Goal: Information Seeking & Learning: Learn about a topic

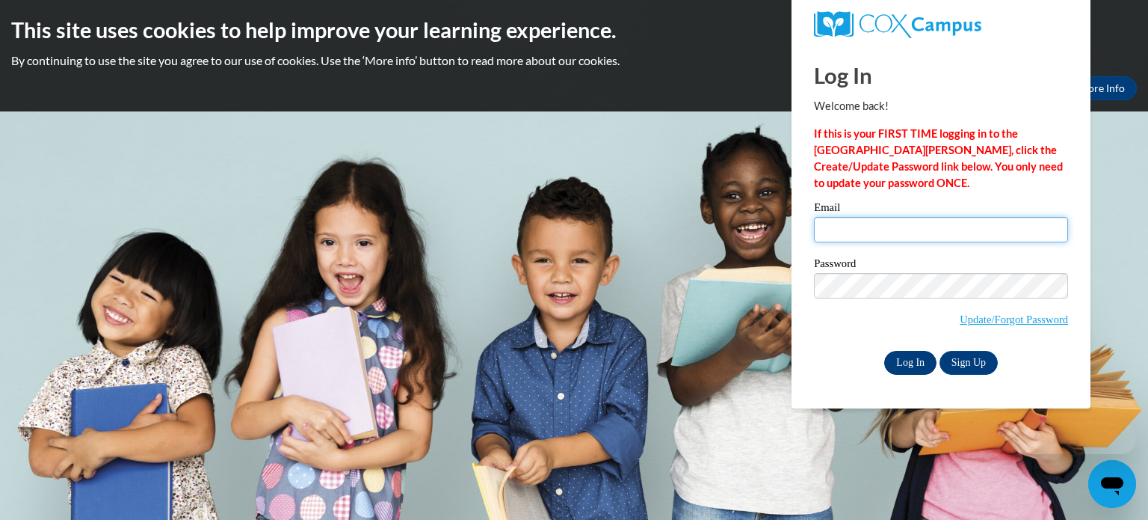
type input "candace.yongue@gc-k12.org"
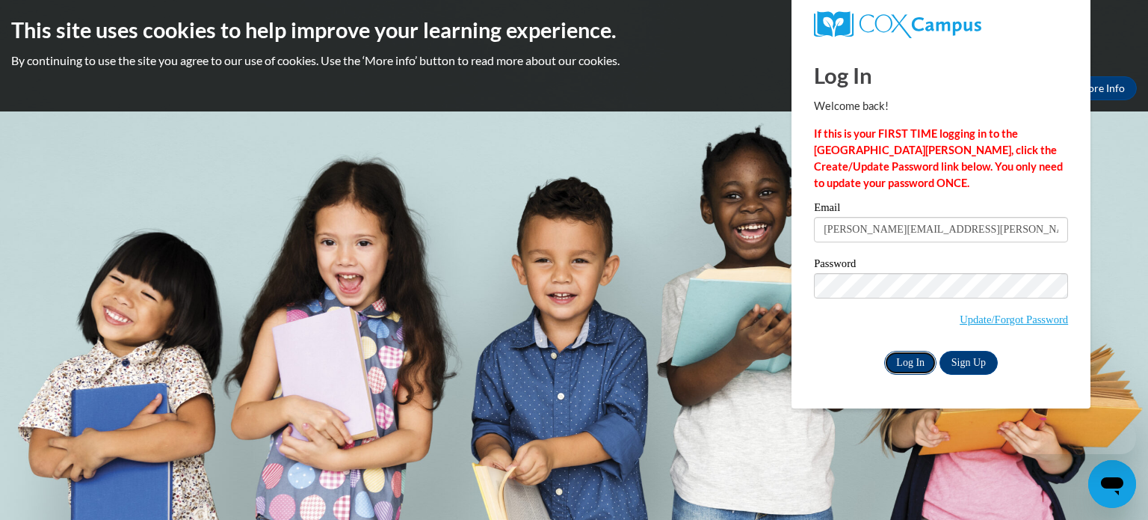
click at [897, 366] on input "Log In" at bounding box center [910, 363] width 52 height 24
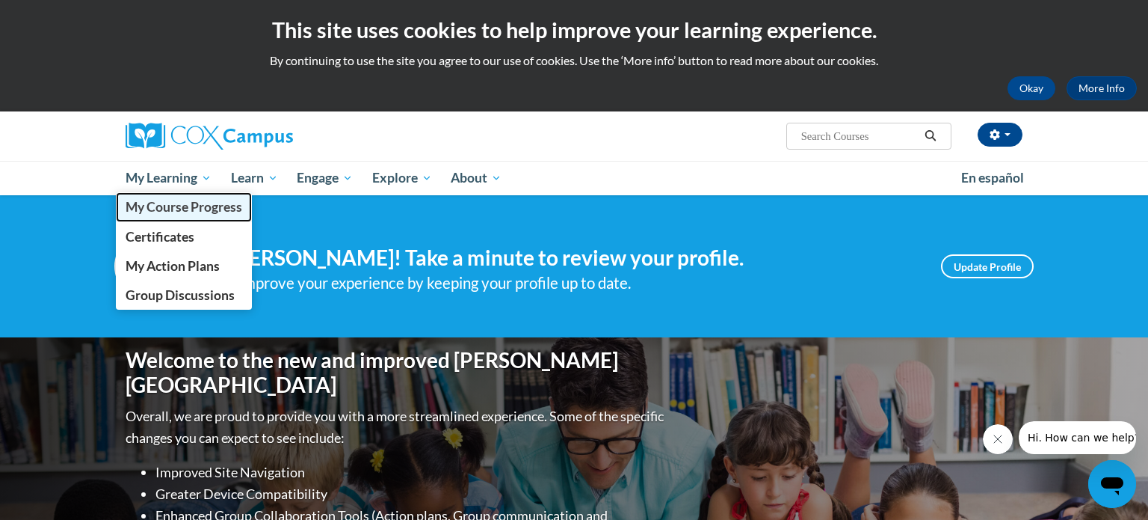
click at [191, 211] on span "My Course Progress" at bounding box center [184, 207] width 117 height 16
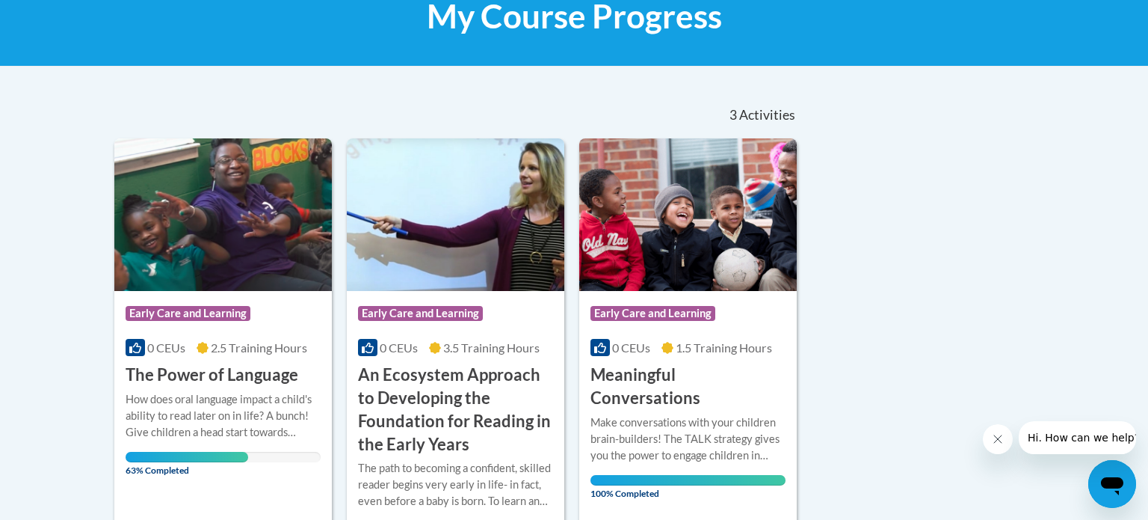
scroll to position [346, 0]
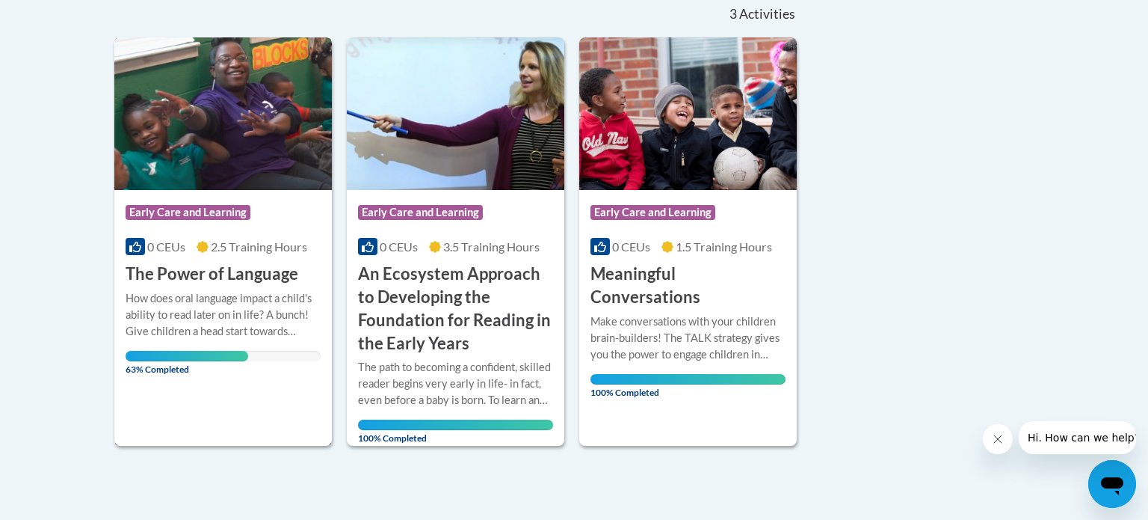
click at [239, 262] on h3 "The Power of Language" at bounding box center [212, 273] width 173 height 23
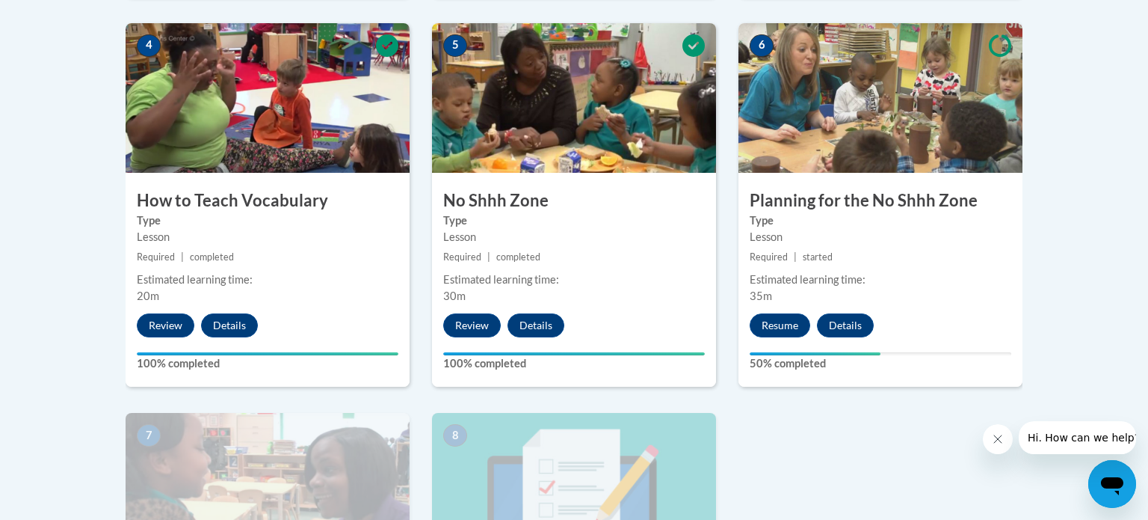
scroll to position [905, 0]
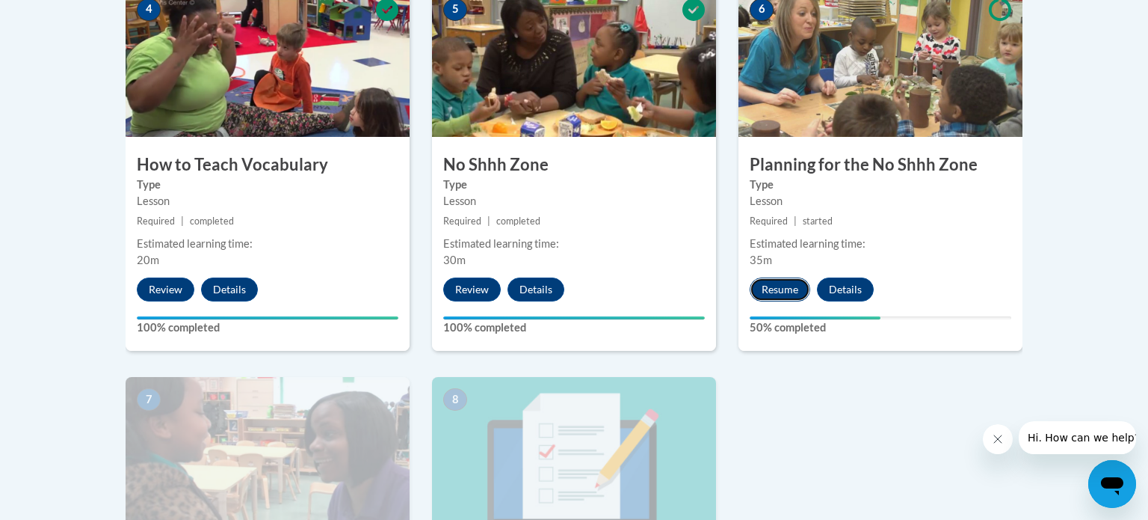
click at [780, 286] on button "Resume" at bounding box center [780, 289] width 61 height 24
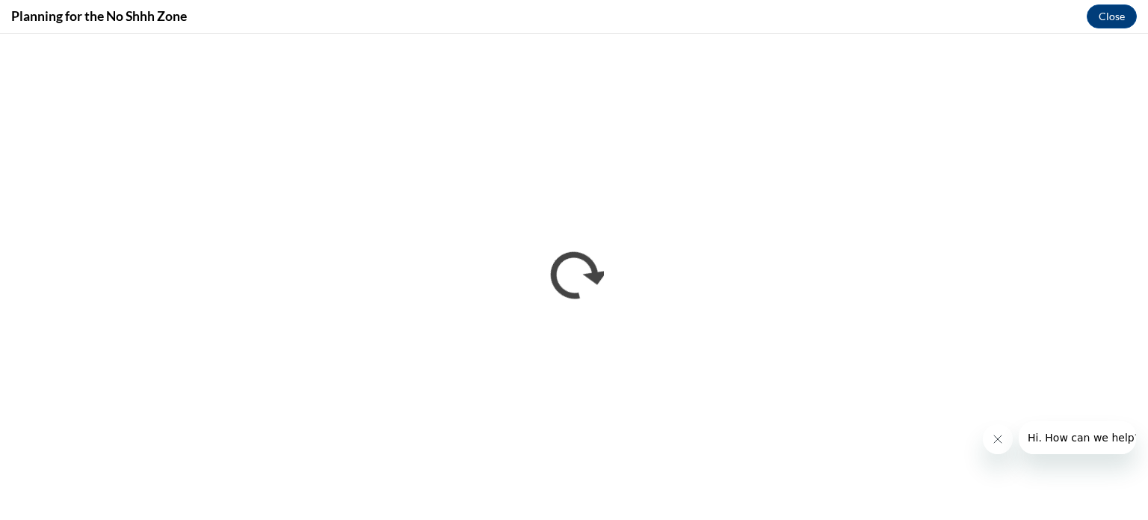
scroll to position [0, 0]
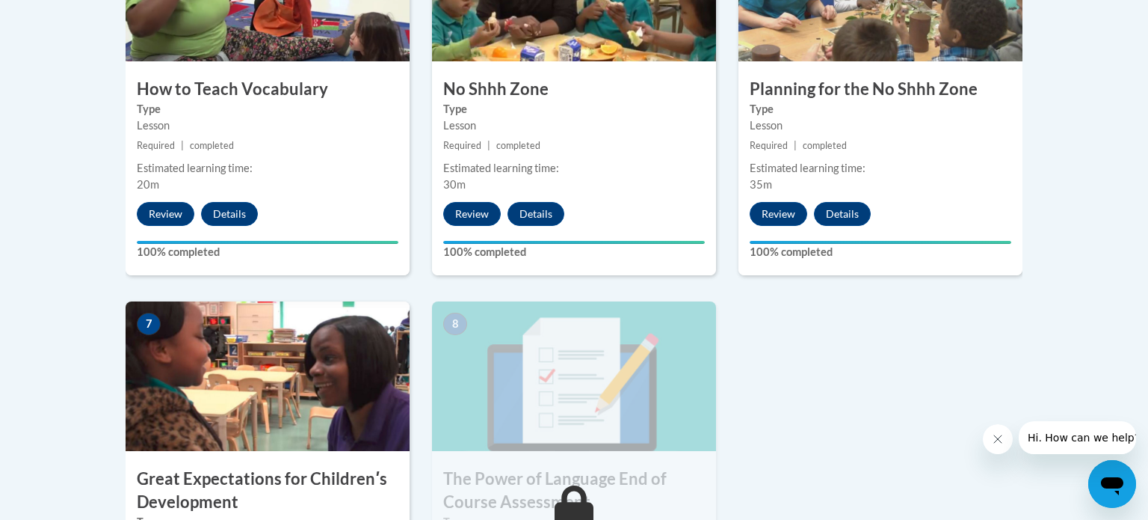
scroll to position [1230, 0]
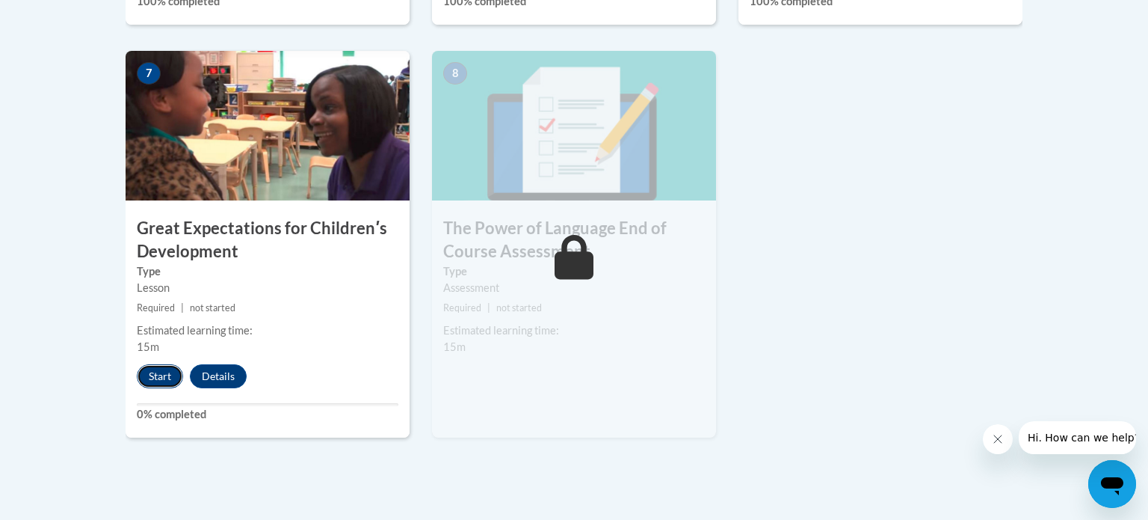
click at [167, 382] on button "Start" at bounding box center [160, 376] width 46 height 24
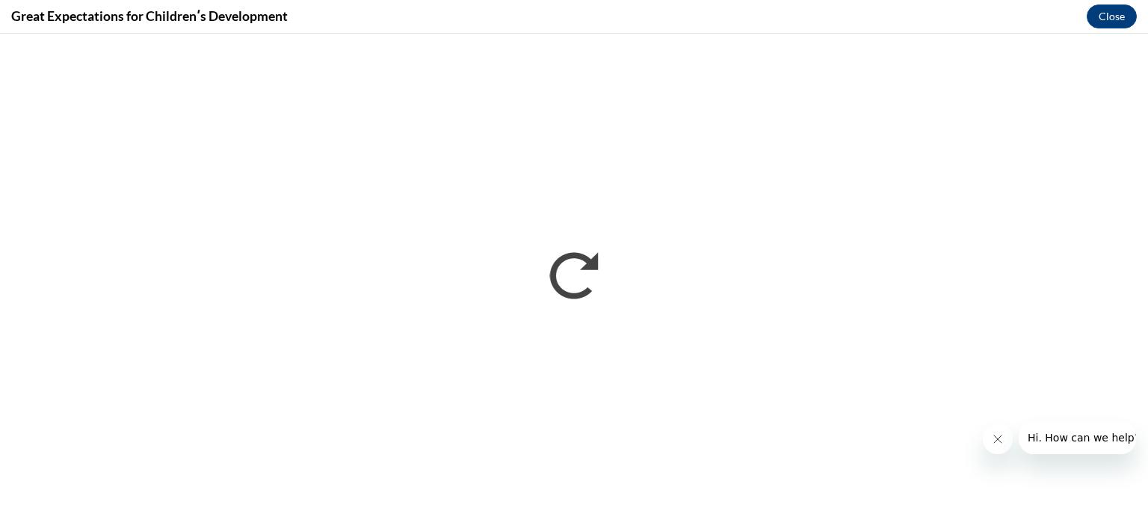
scroll to position [0, 0]
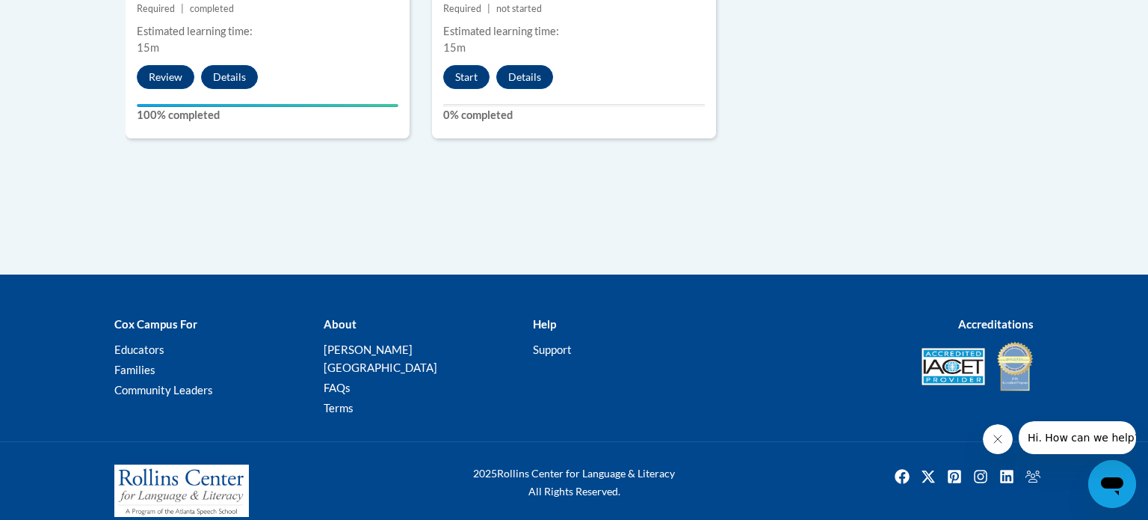
scroll to position [1245, 0]
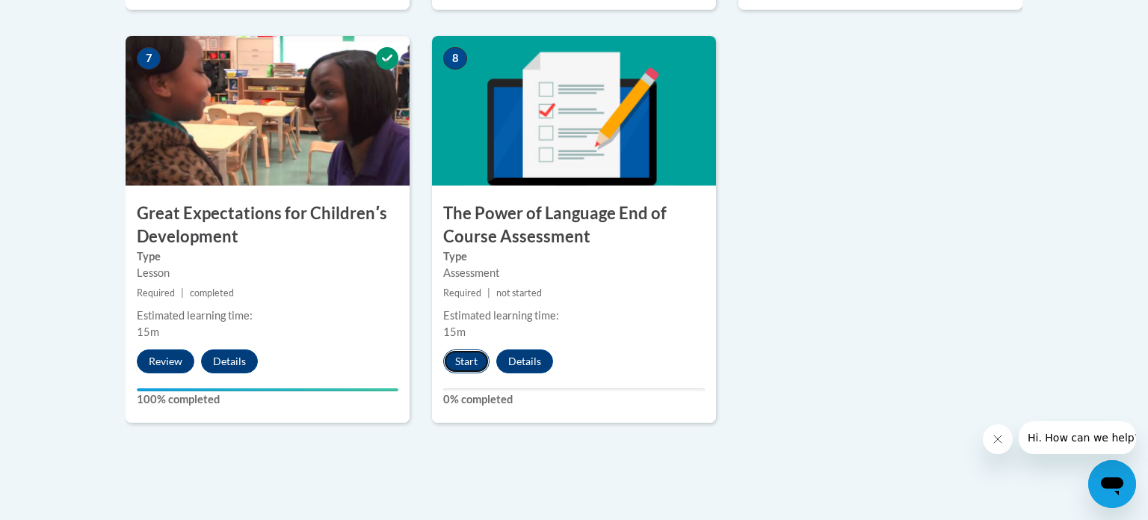
click at [462, 364] on button "Start" at bounding box center [466, 361] width 46 height 24
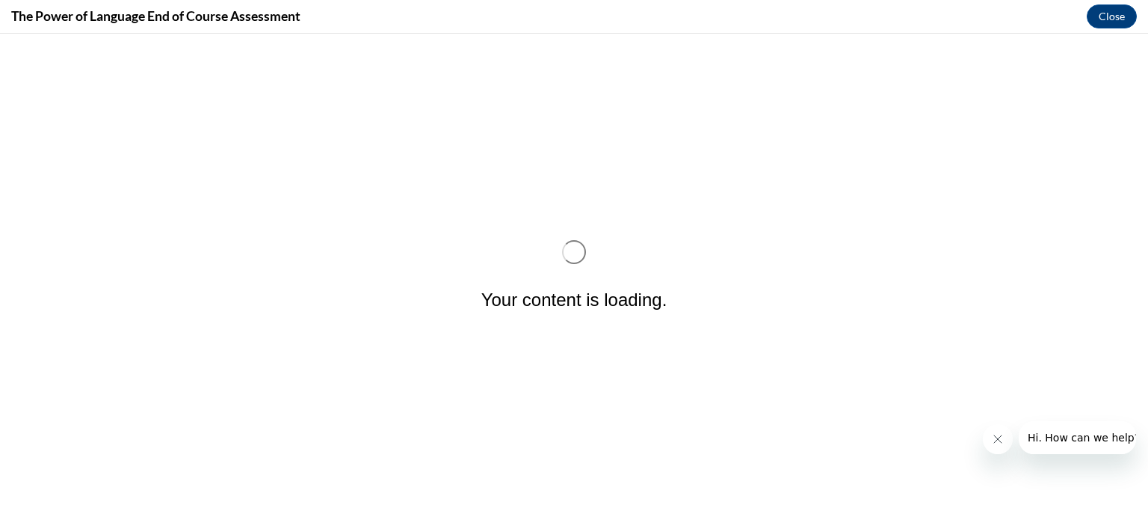
scroll to position [0, 0]
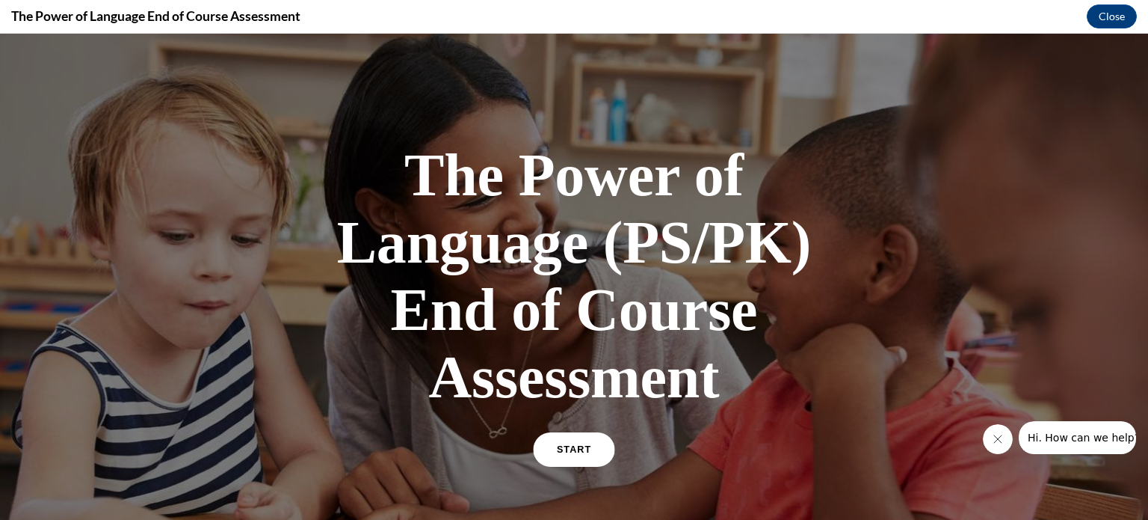
click at [597, 450] on link "START" at bounding box center [573, 449] width 81 height 34
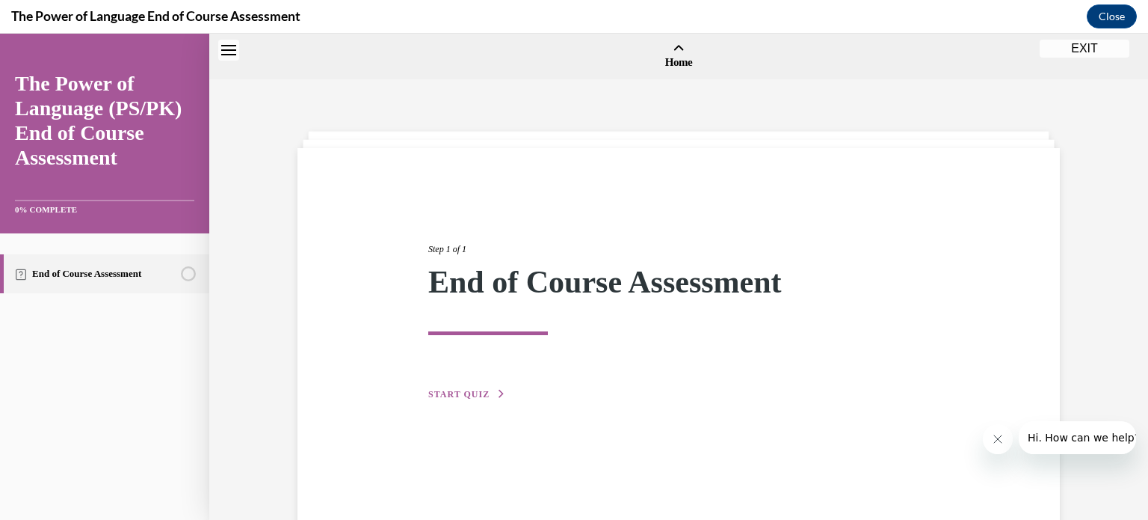
scroll to position [46, 0]
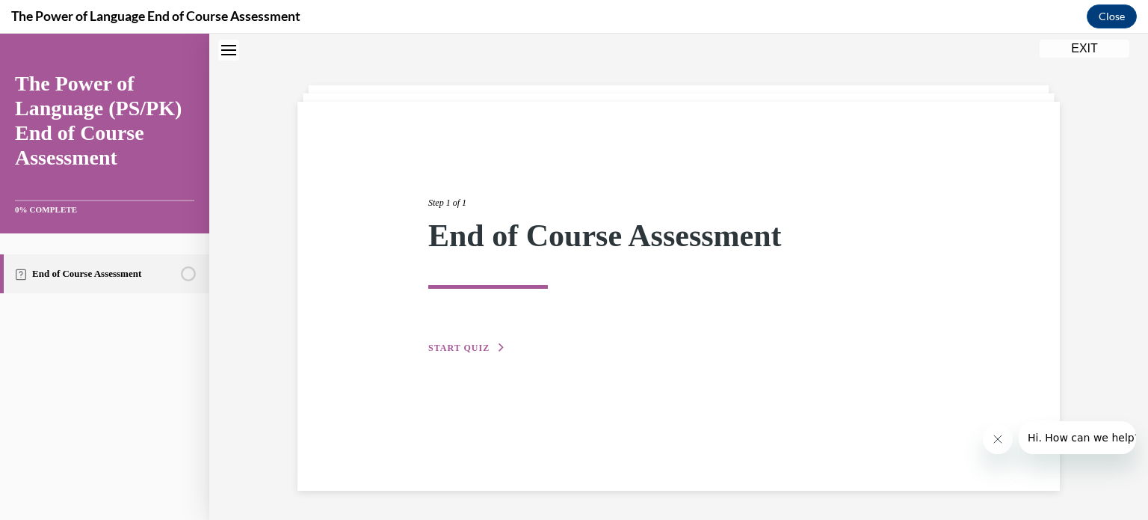
click at [451, 351] on span "START QUIZ" at bounding box center [458, 347] width 61 height 10
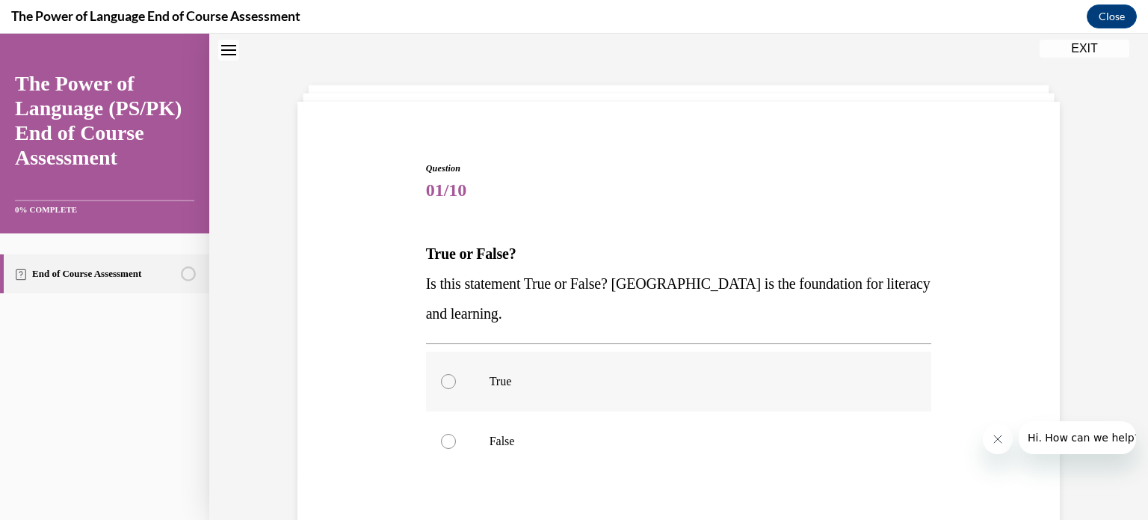
click at [518, 389] on label "True" at bounding box center [679, 381] width 506 height 60
click at [456, 389] on input "True" at bounding box center [448, 381] width 15 height 15
radio input "true"
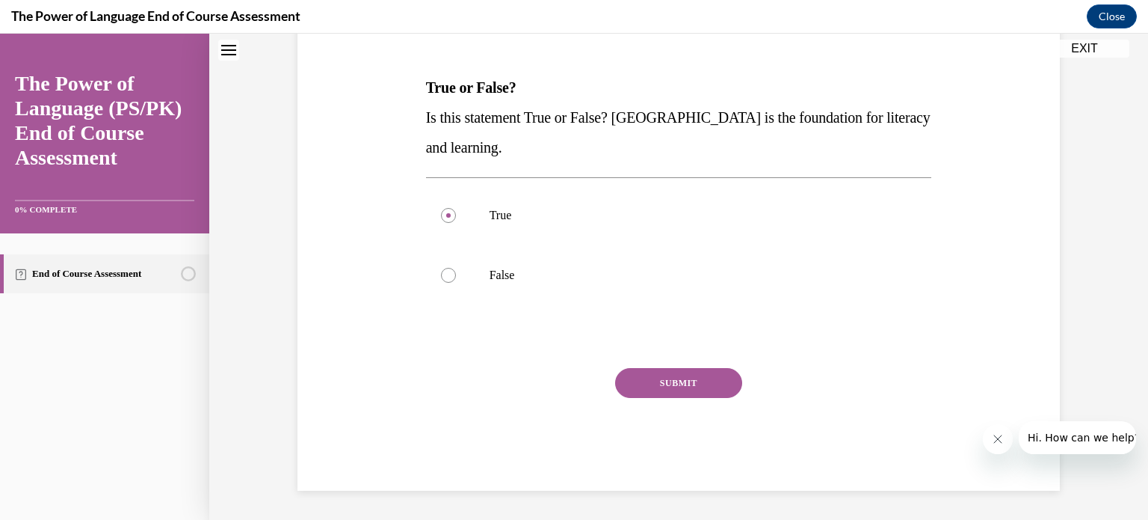
click at [665, 392] on button "SUBMIT" at bounding box center [678, 383] width 127 height 30
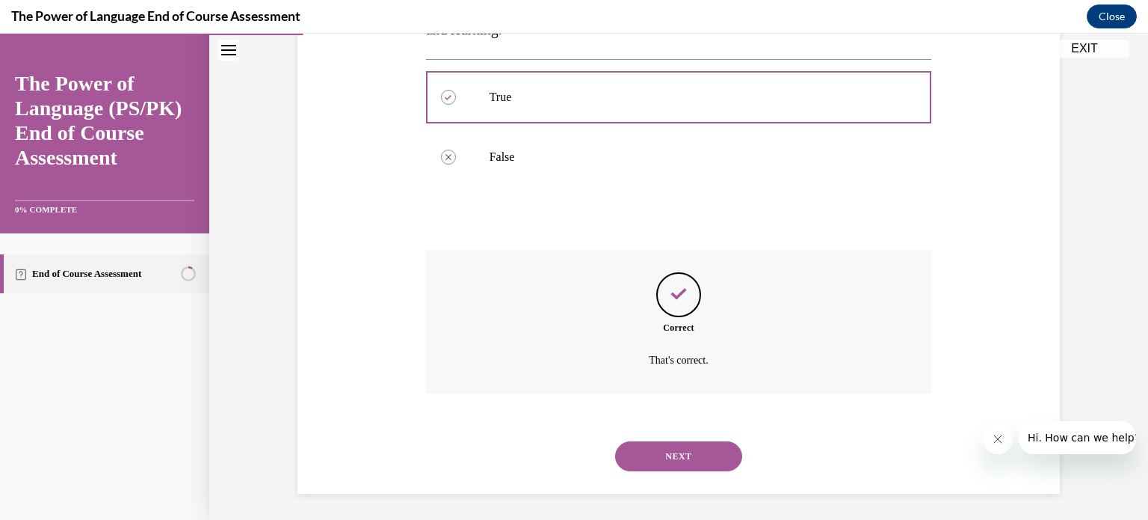
scroll to position [333, 0]
click at [656, 452] on button "NEXT" at bounding box center [678, 453] width 127 height 30
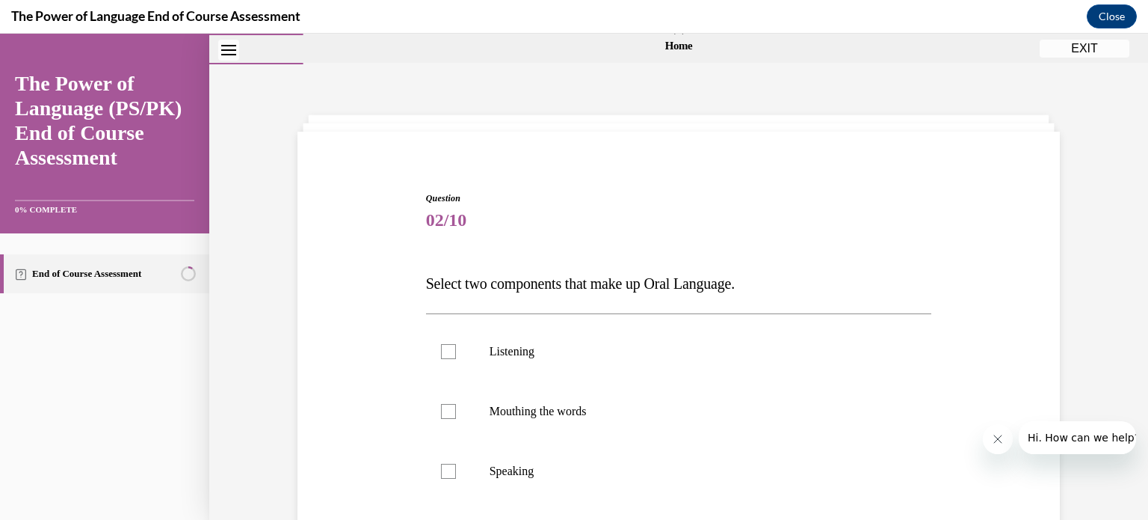
scroll to position [120, 0]
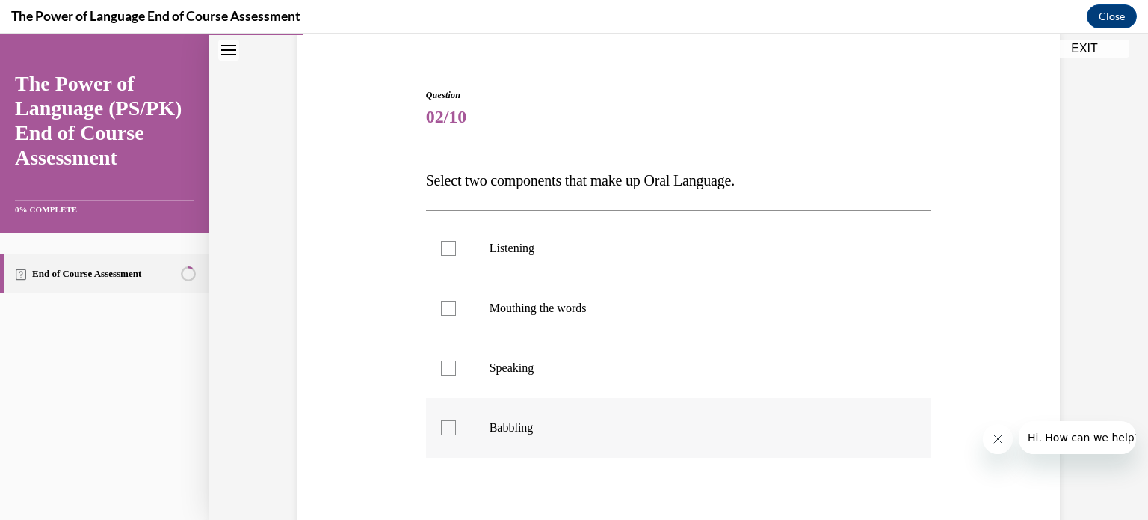
click at [529, 420] on p "Babbling" at bounding box center [692, 427] width 405 height 15
click at [456, 420] on input "Babbling" at bounding box center [448, 427] width 15 height 15
checkbox input "true"
click at [537, 365] on p "Speaking" at bounding box center [692, 367] width 405 height 15
click at [456, 365] on input "Speaking" at bounding box center [448, 367] width 15 height 15
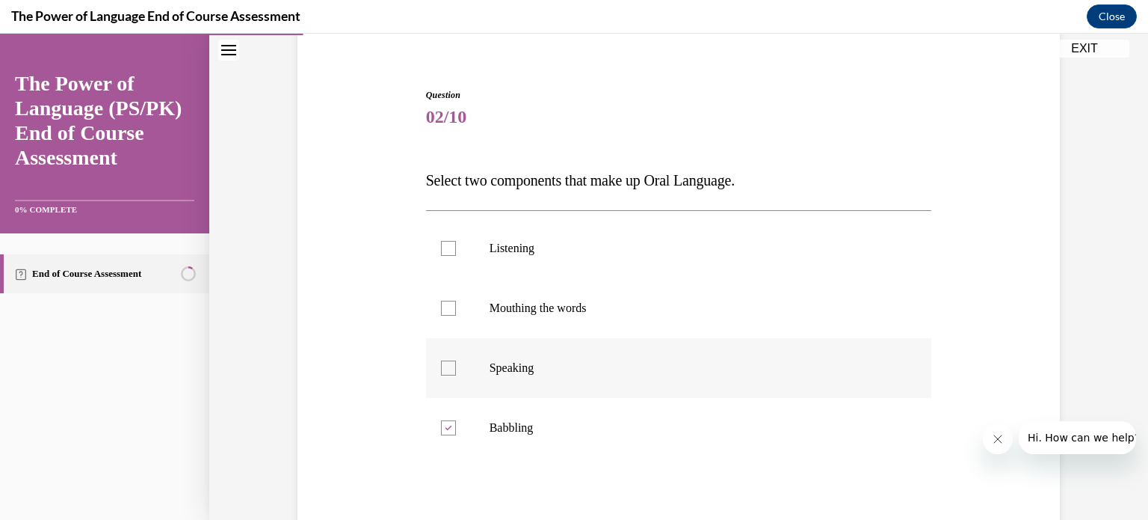
checkbox input "true"
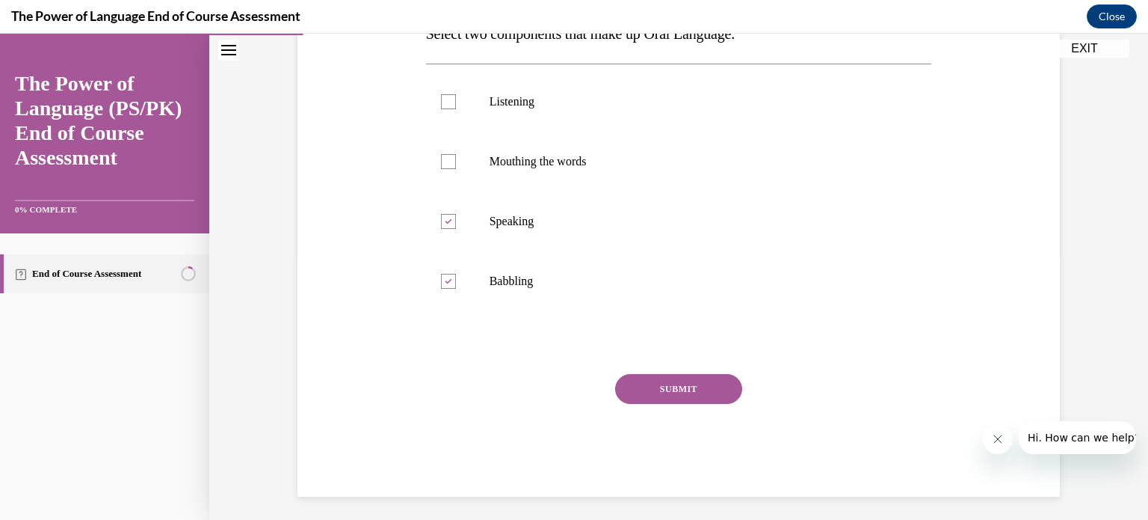
click at [699, 395] on button "SUBMIT" at bounding box center [678, 389] width 127 height 30
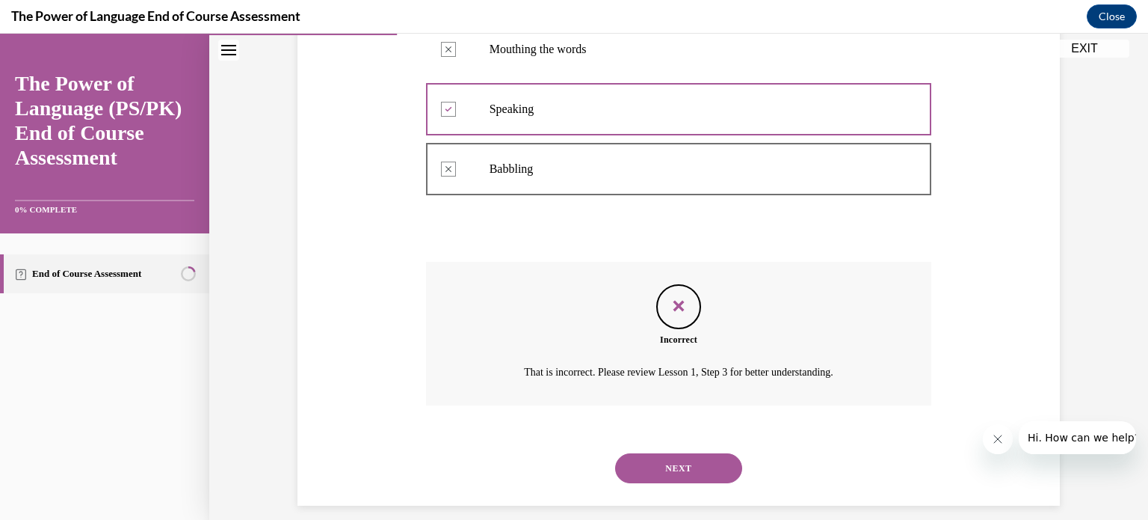
scroll to position [393, 0]
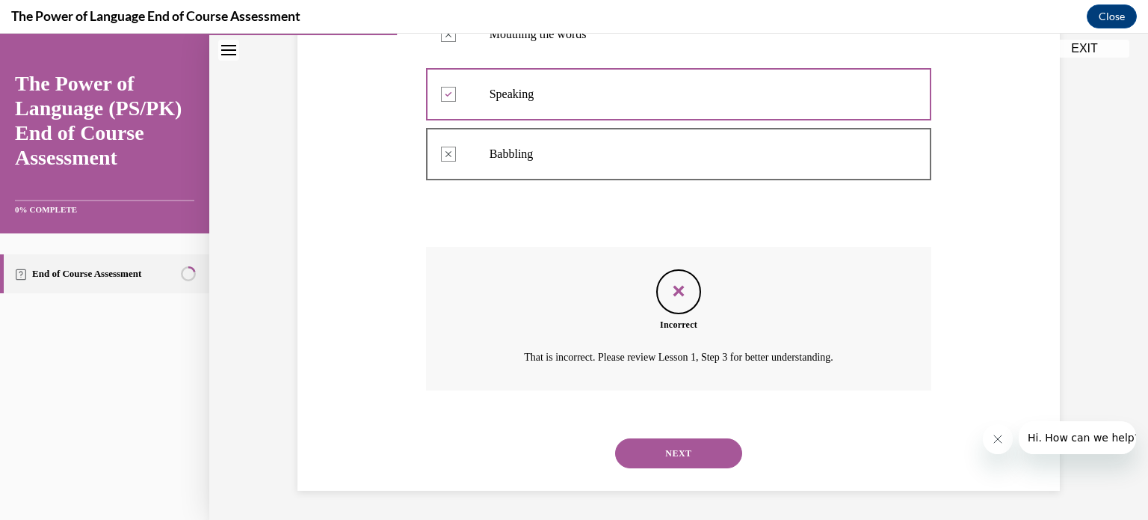
click at [670, 446] on button "NEXT" at bounding box center [678, 453] width 127 height 30
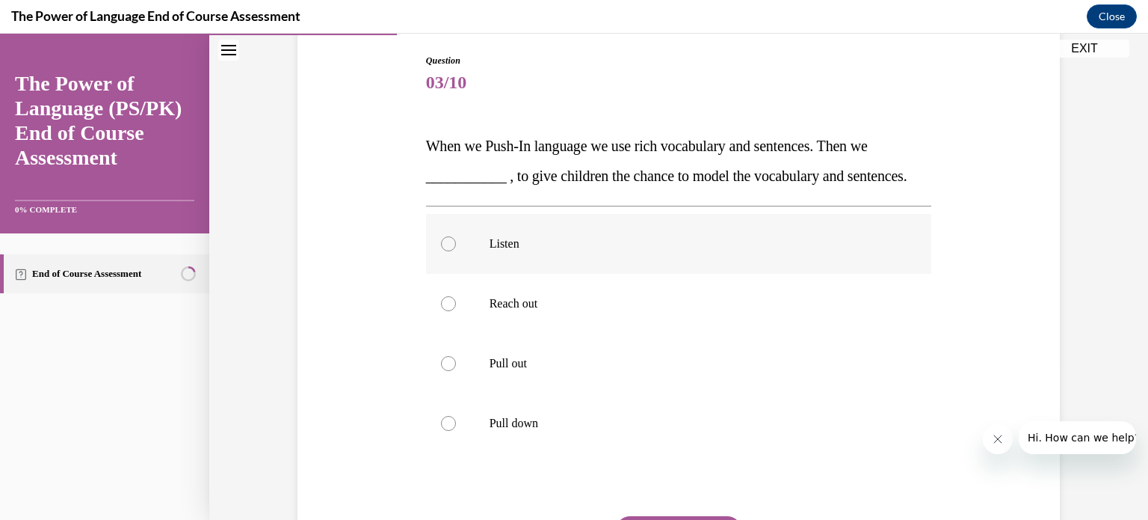
scroll to position [173, 0]
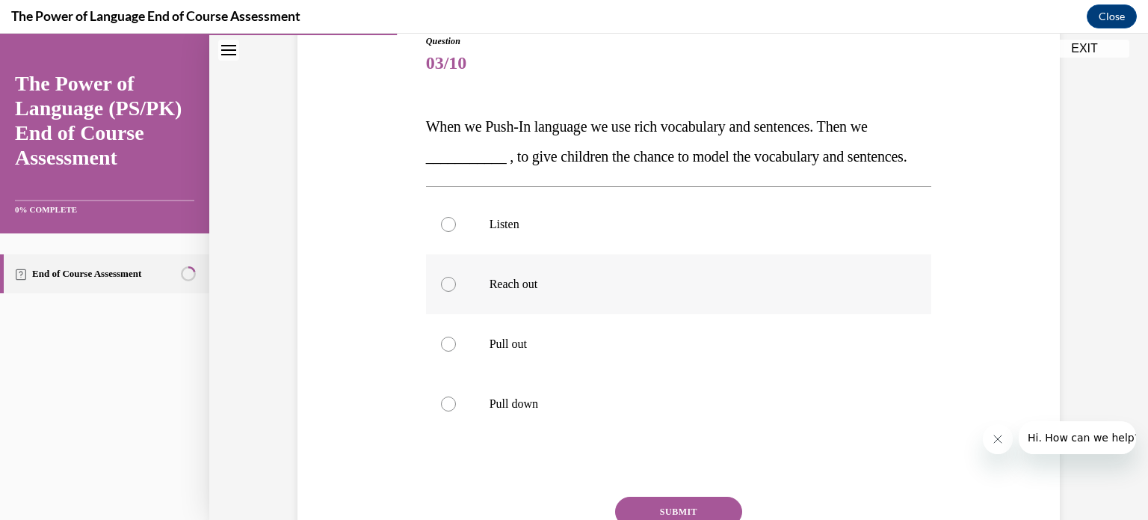
click at [576, 314] on label "Reach out" at bounding box center [679, 284] width 506 height 60
click at [456, 292] on input "Reach out" at bounding box center [448, 284] width 15 height 15
radio input "true"
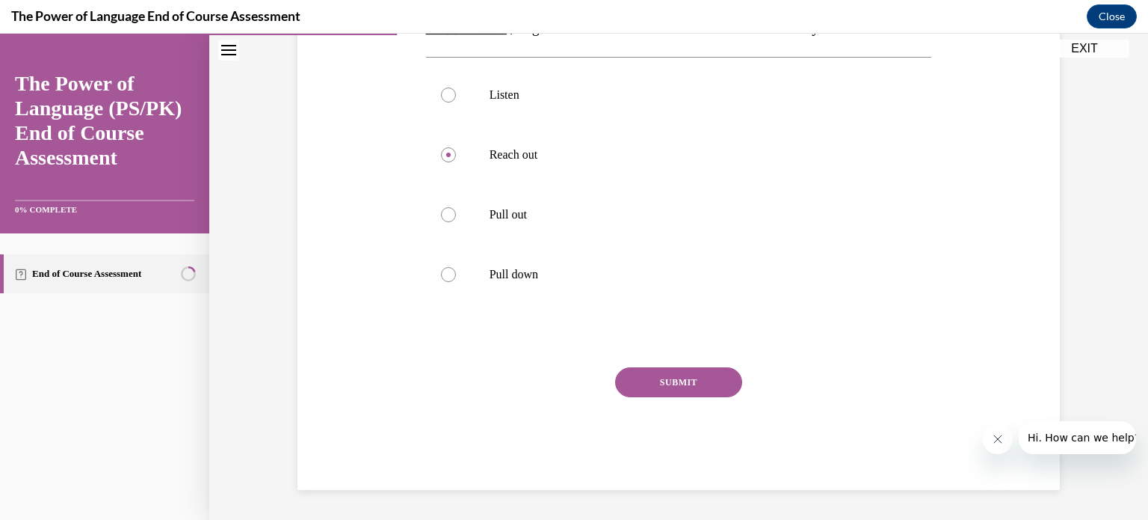
click at [681, 386] on button "SUBMIT" at bounding box center [678, 382] width 127 height 30
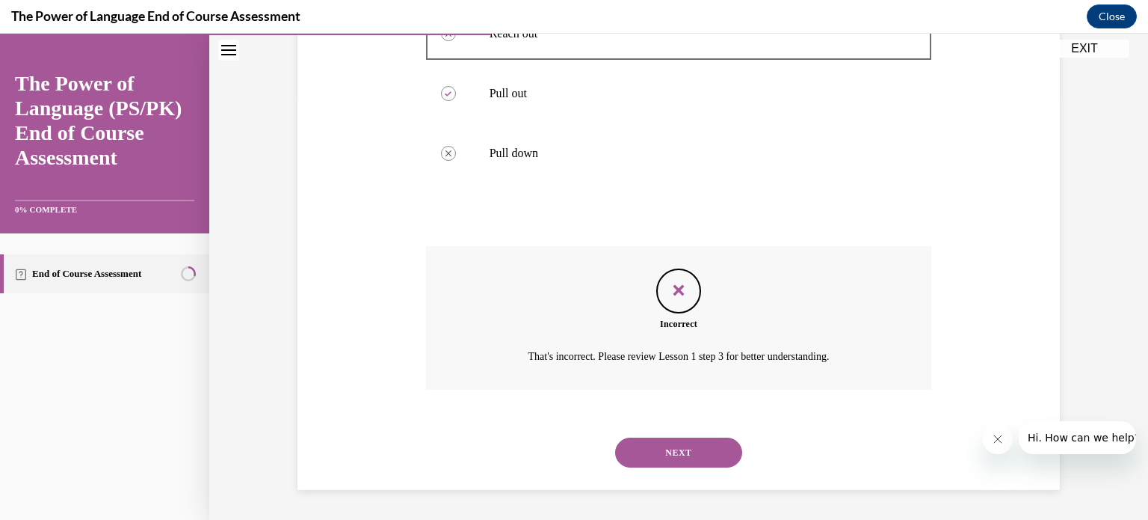
scroll to position [453, 0]
click at [674, 449] on button "NEXT" at bounding box center [678, 452] width 127 height 30
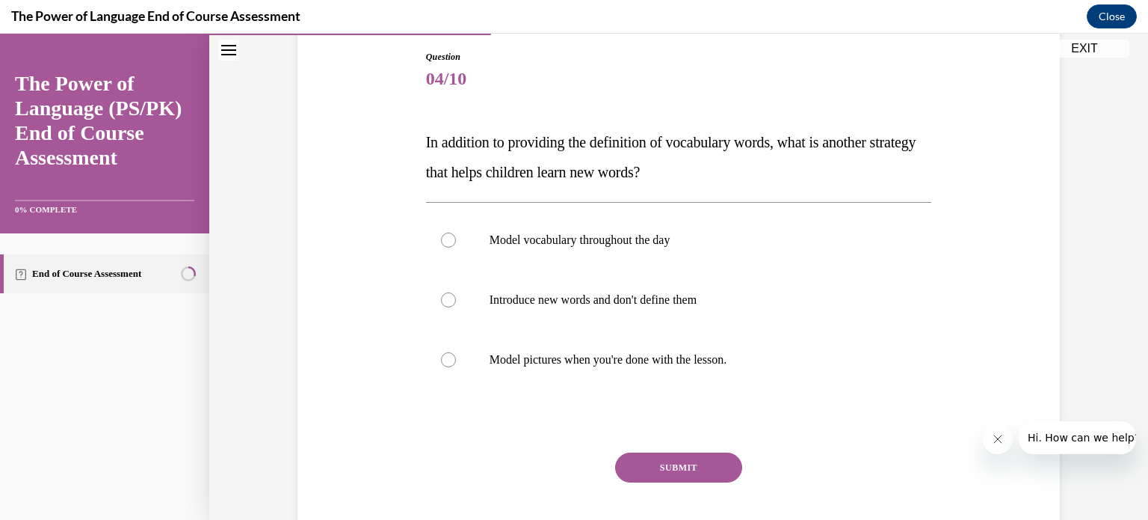
scroll to position [176, 0]
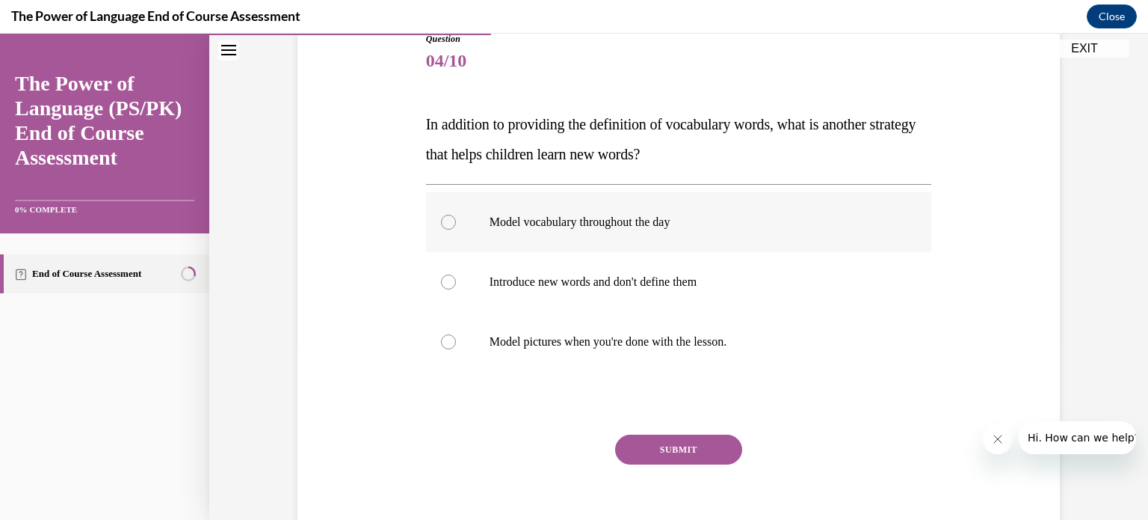
click at [672, 225] on p "Model vocabulary throughout the day" at bounding box center [692, 222] width 405 height 15
click at [456, 225] on input "Model vocabulary throughout the day" at bounding box center [448, 222] width 15 height 15
radio input "true"
click at [674, 458] on button "SUBMIT" at bounding box center [678, 449] width 127 height 30
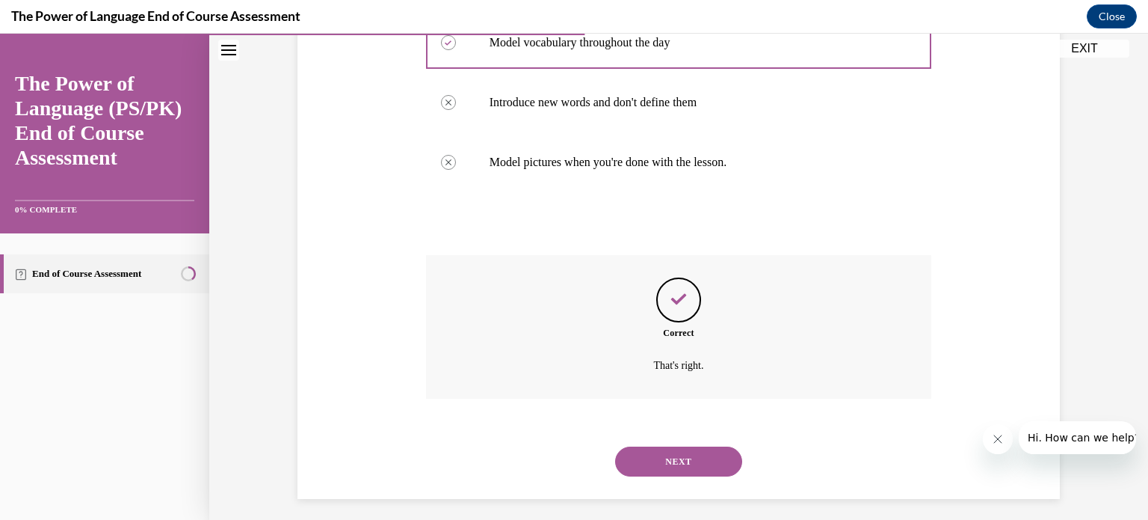
scroll to position [363, 0]
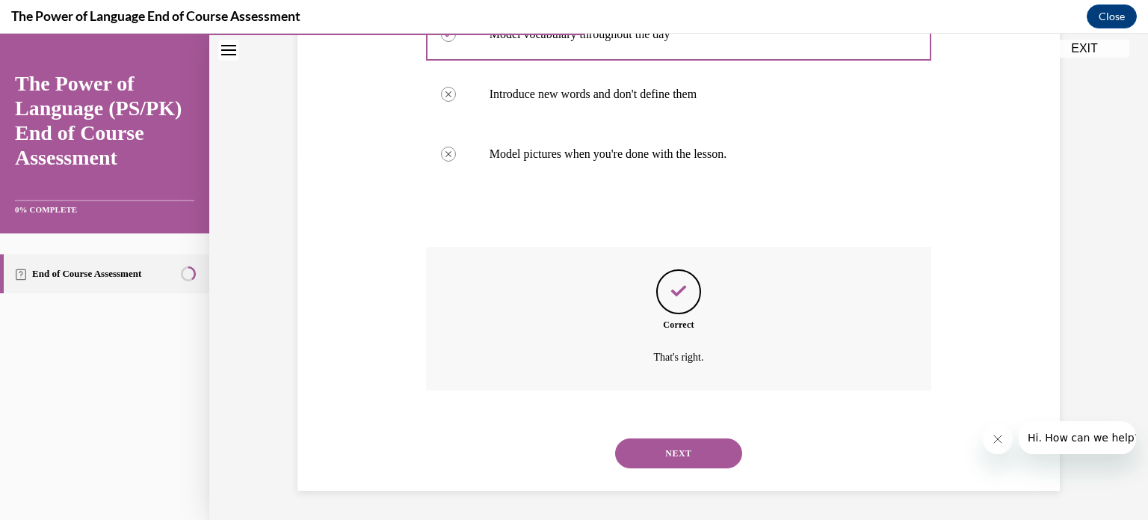
click at [700, 452] on button "NEXT" at bounding box center [678, 453] width 127 height 30
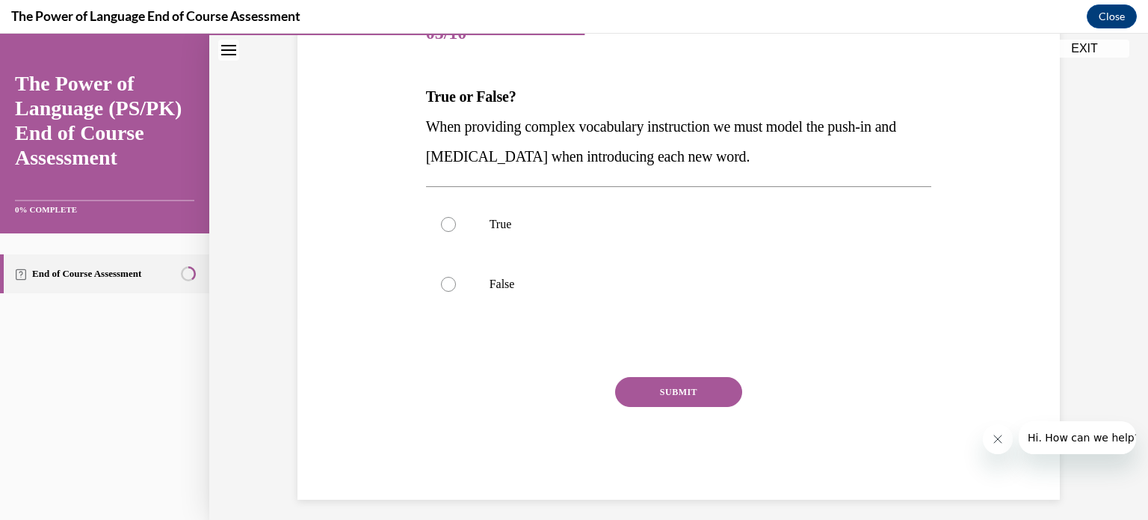
scroll to position [212, 0]
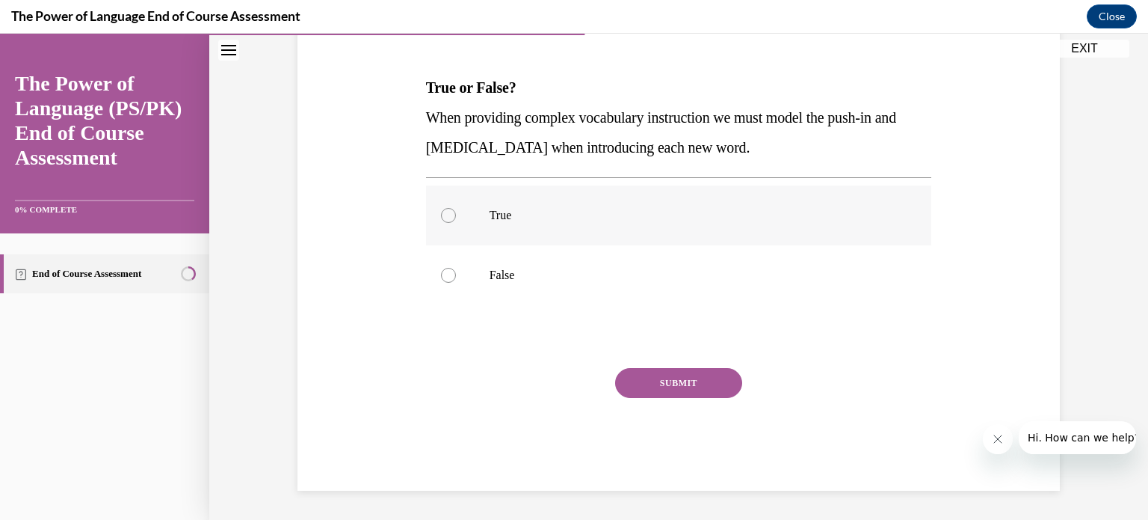
click at [493, 214] on p "True" at bounding box center [692, 215] width 405 height 15
click at [456, 214] on input "True" at bounding box center [448, 215] width 15 height 15
radio input "true"
click at [676, 388] on button "SUBMIT" at bounding box center [678, 383] width 127 height 30
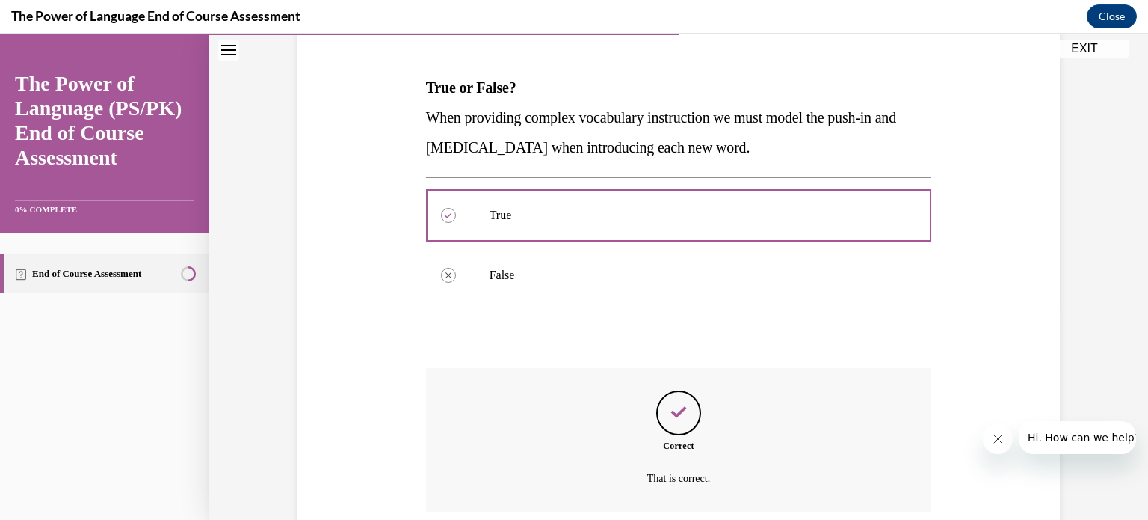
scroll to position [333, 0]
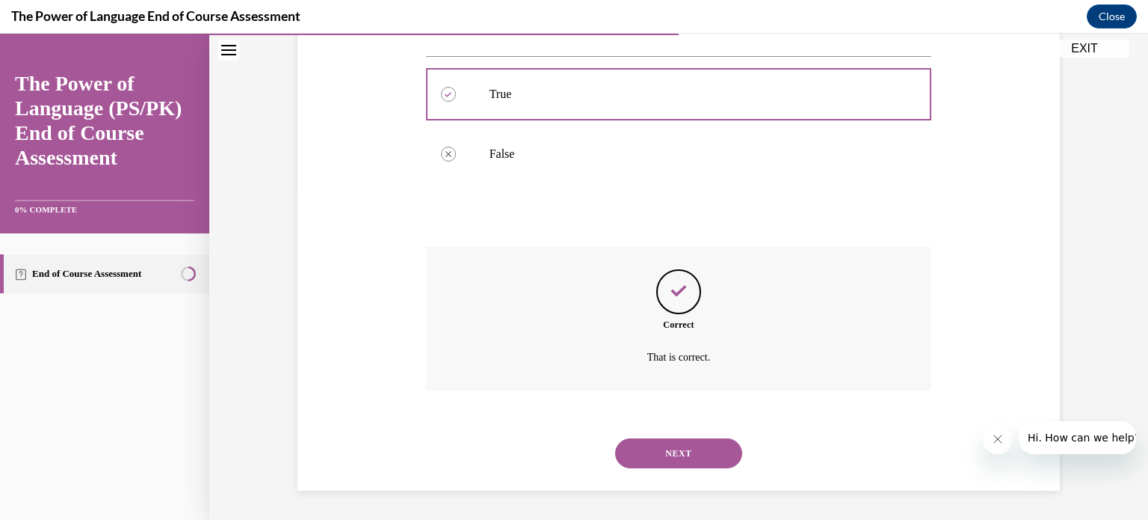
click at [730, 452] on button "NEXT" at bounding box center [678, 453] width 127 height 30
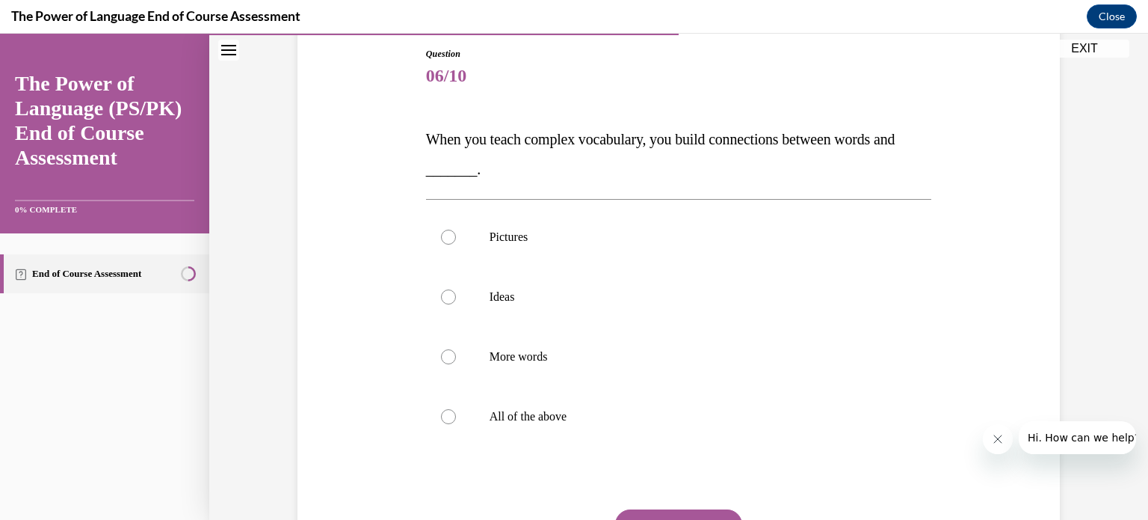
scroll to position [196, 0]
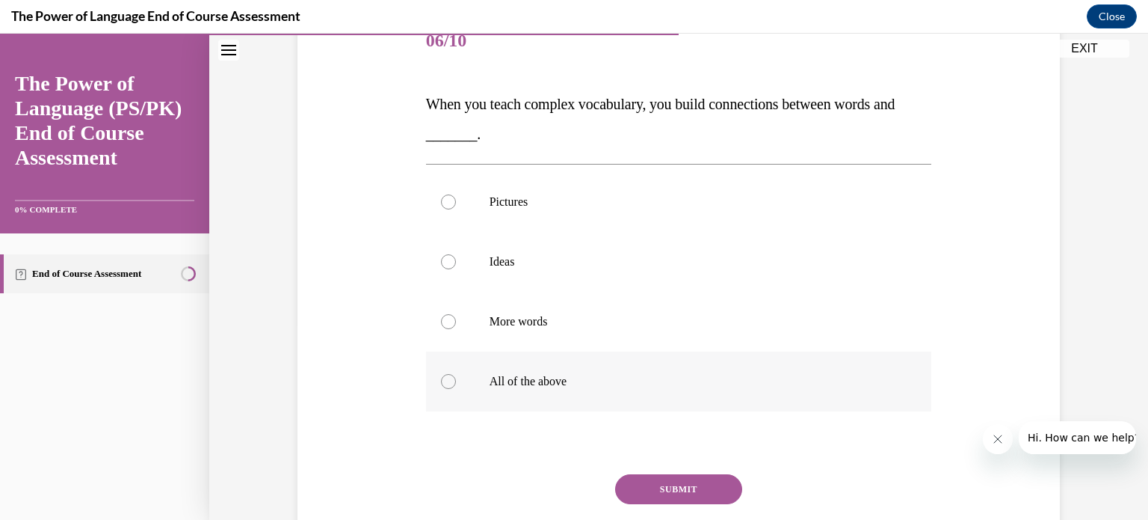
click at [614, 381] on p "All of the above" at bounding box center [692, 381] width 405 height 15
click at [456, 381] on input "All of the above" at bounding box center [448, 381] width 15 height 15
radio input "true"
click at [674, 493] on button "SUBMIT" at bounding box center [678, 489] width 127 height 30
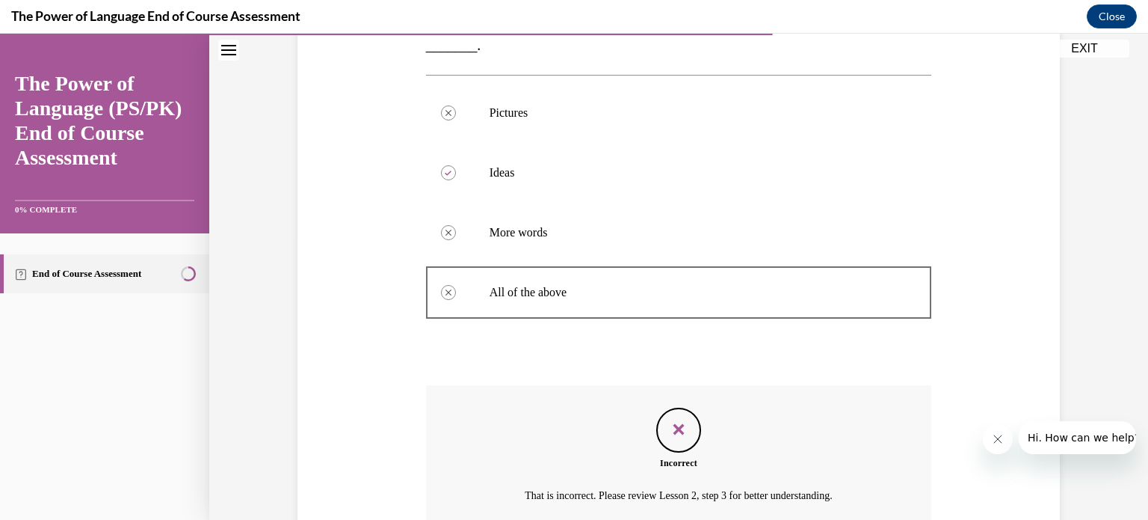
scroll to position [256, 0]
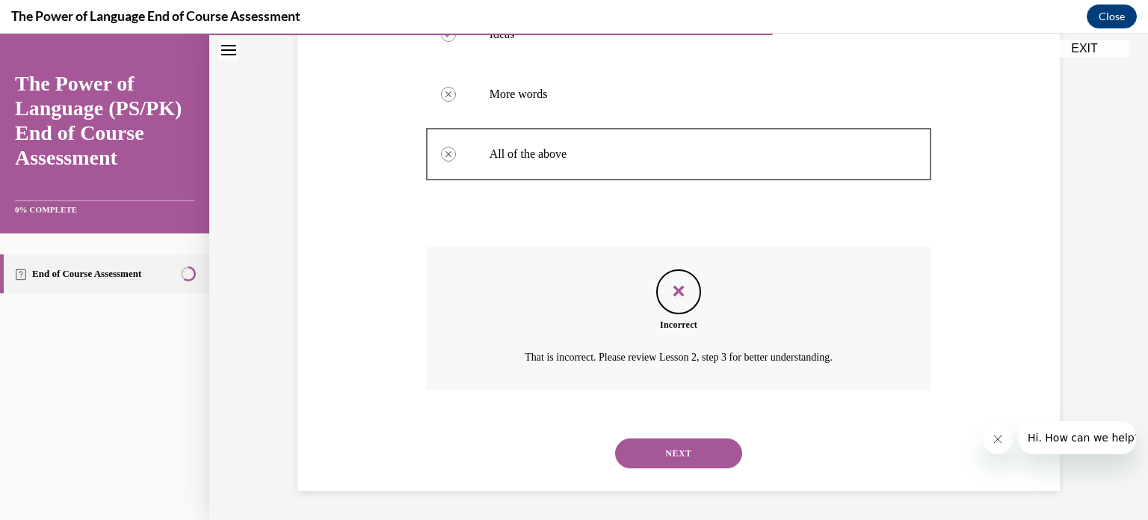
click at [682, 451] on button "NEXT" at bounding box center [678, 453] width 127 height 30
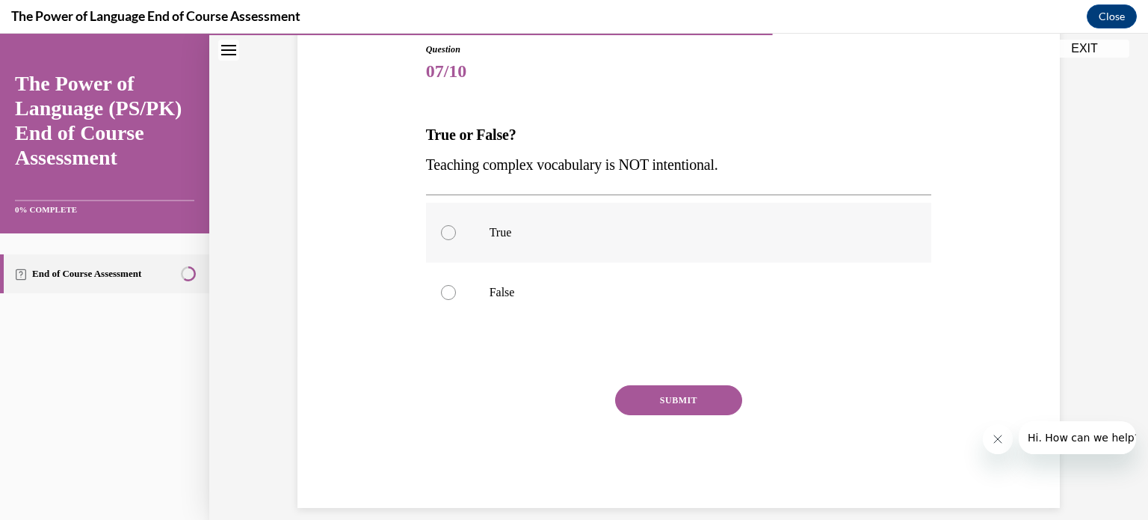
click at [527, 241] on label "True" at bounding box center [679, 233] width 506 height 60
click at [456, 240] on input "True" at bounding box center [448, 232] width 15 height 15
radio input "true"
click at [649, 396] on button "SUBMIT" at bounding box center [678, 400] width 127 height 30
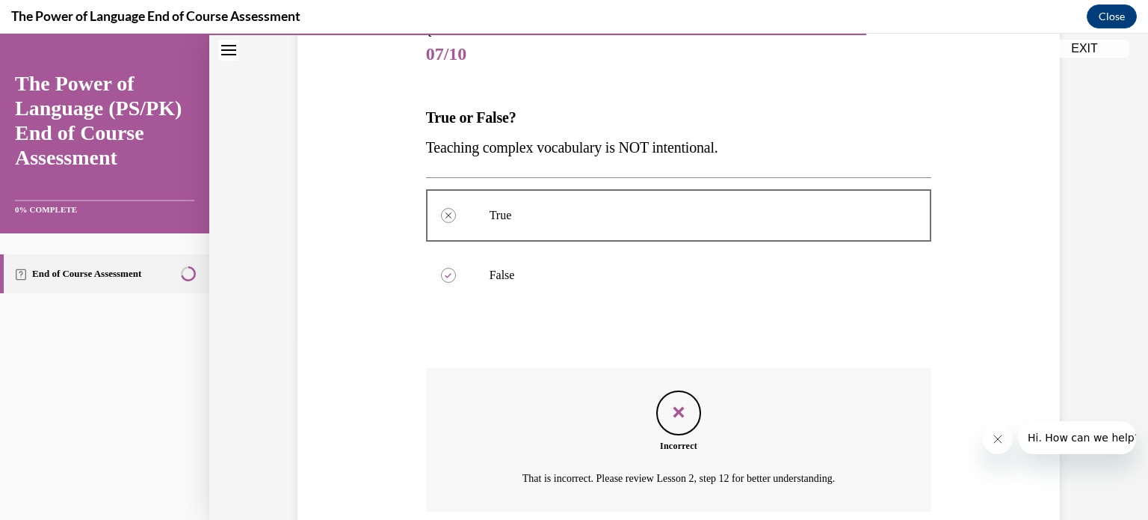
scroll to position [304, 0]
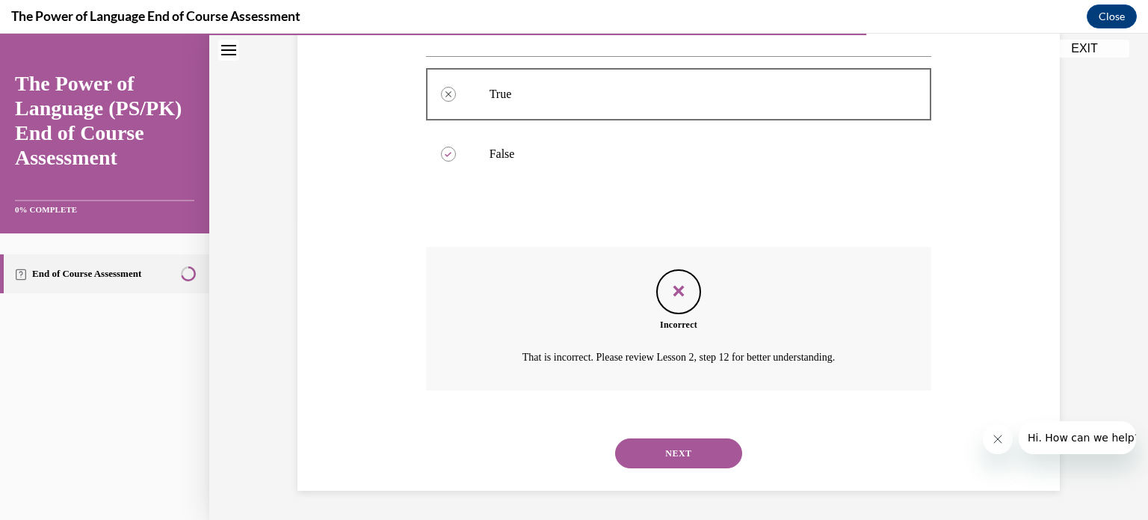
click at [678, 463] on button "NEXT" at bounding box center [678, 453] width 127 height 30
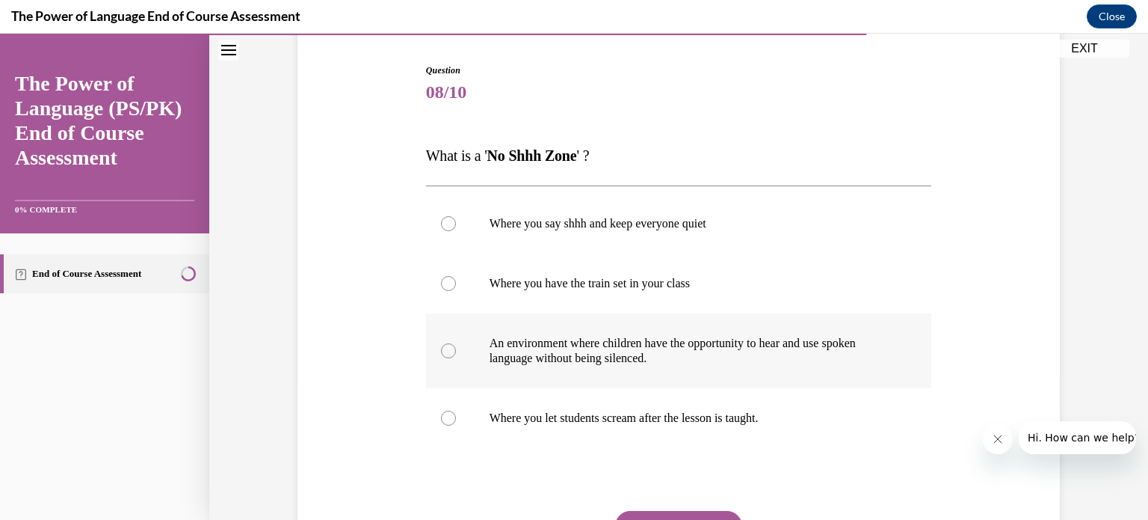
scroll to position [182, 0]
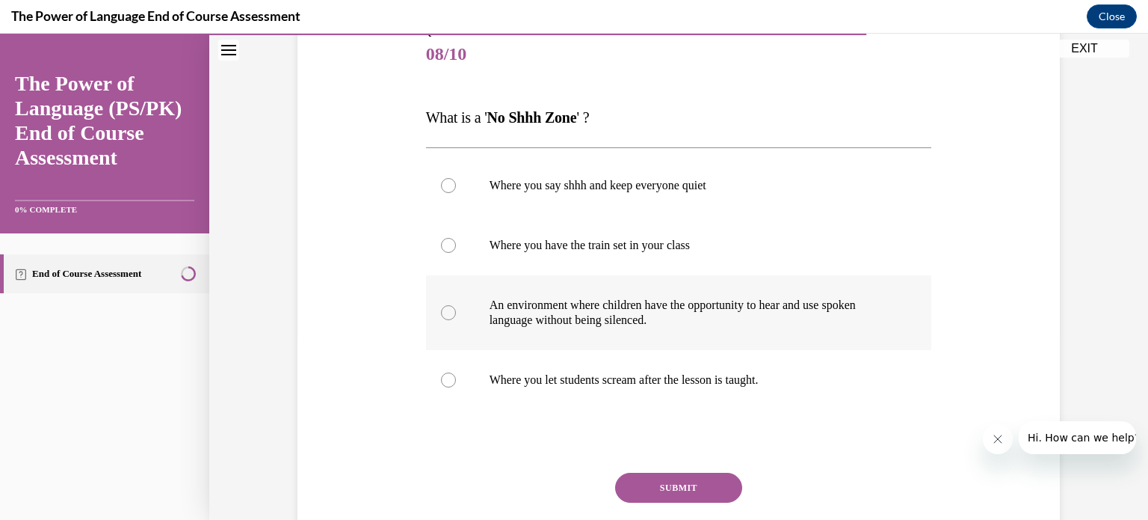
click at [694, 318] on p "An environment where children have the opportunity to hear and use spoken langu…" at bounding box center [692, 313] width 405 height 30
click at [456, 318] on input "An environment where children have the opportunity to hear and use spoken langu…" at bounding box center [448, 312] width 15 height 15
radio input "true"
click at [691, 488] on button "SUBMIT" at bounding box center [678, 487] width 127 height 30
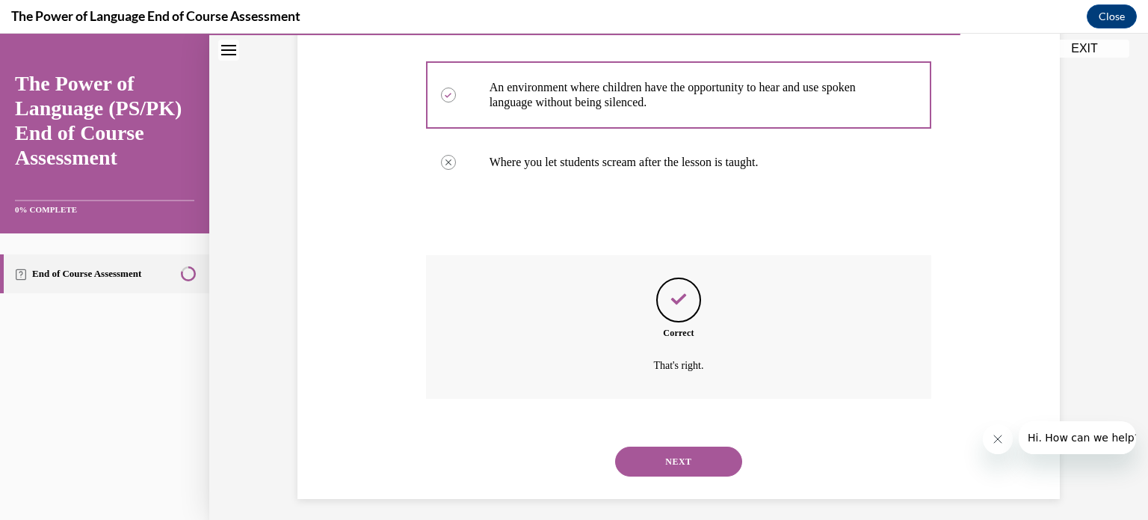
scroll to position [408, 0]
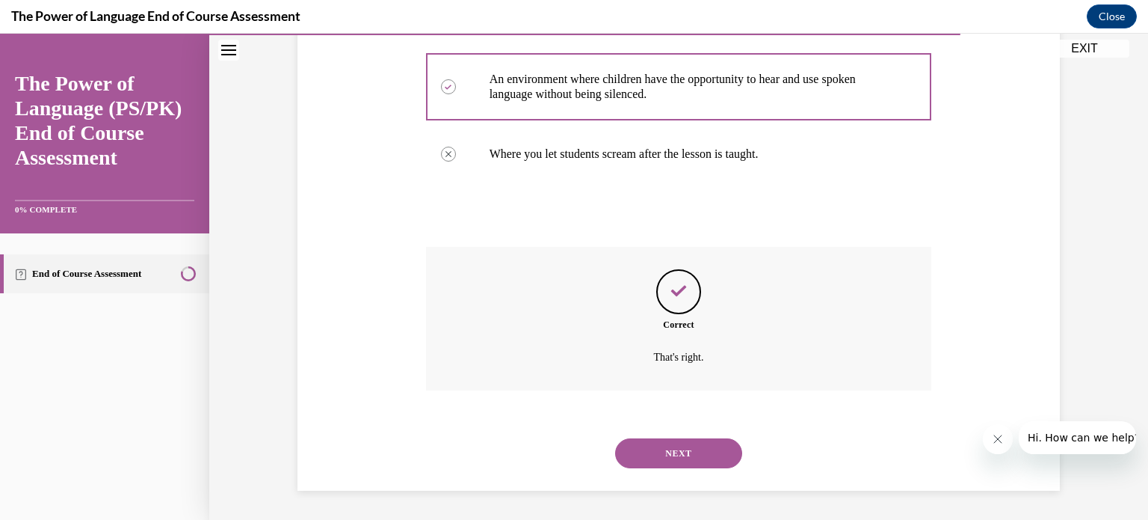
click at [686, 452] on button "NEXT" at bounding box center [678, 453] width 127 height 30
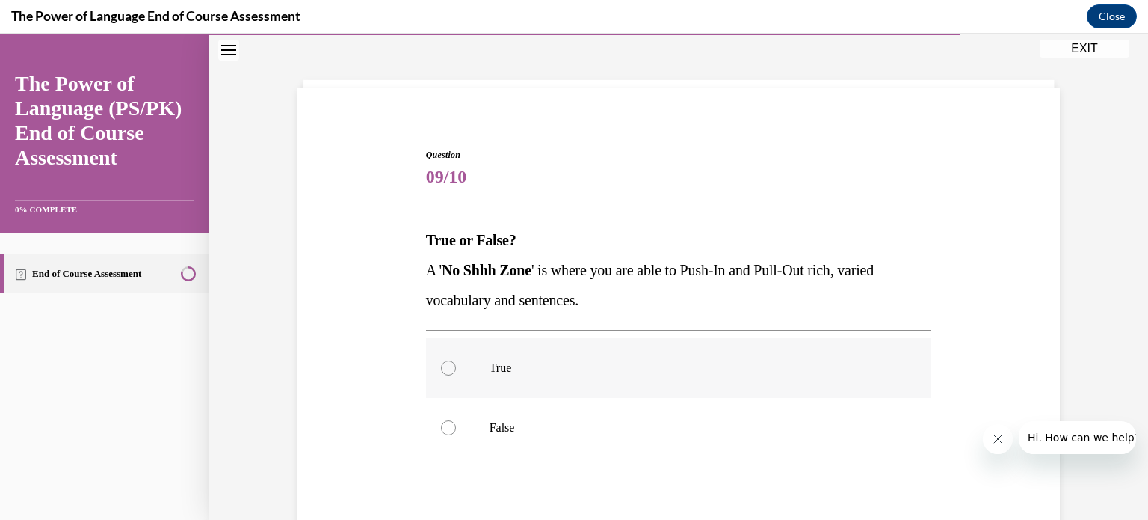
scroll to position [87, 0]
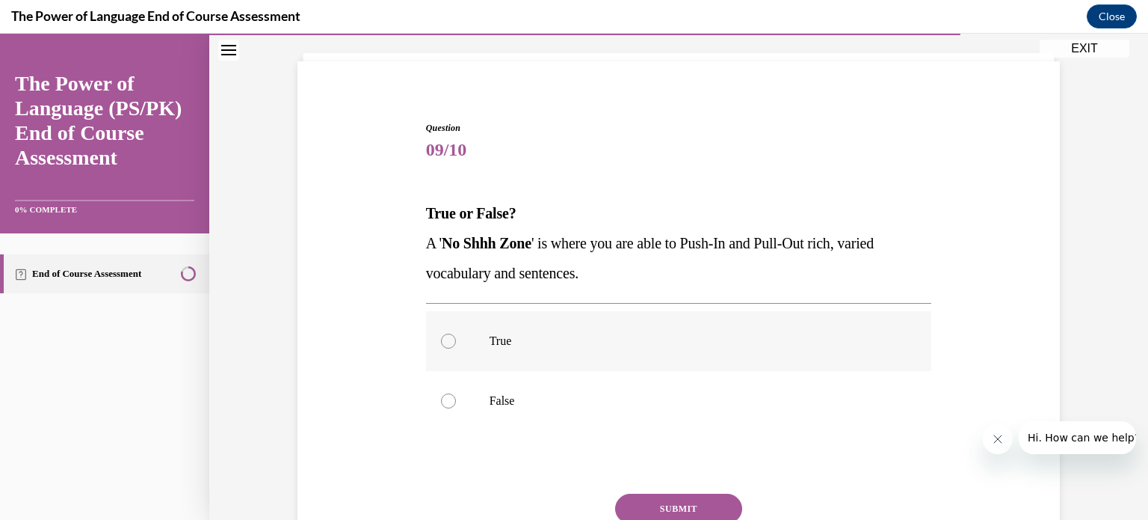
click at [546, 345] on p "True" at bounding box center [692, 340] width 405 height 15
click at [456, 345] on input "True" at bounding box center [448, 340] width 15 height 15
radio input "true"
click at [668, 505] on button "SUBMIT" at bounding box center [678, 508] width 127 height 30
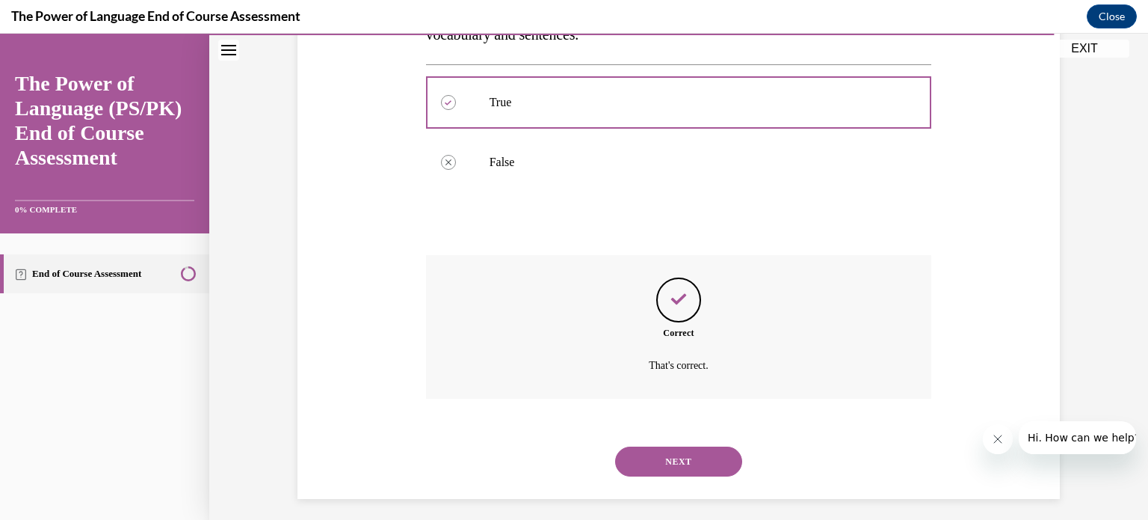
scroll to position [333, 0]
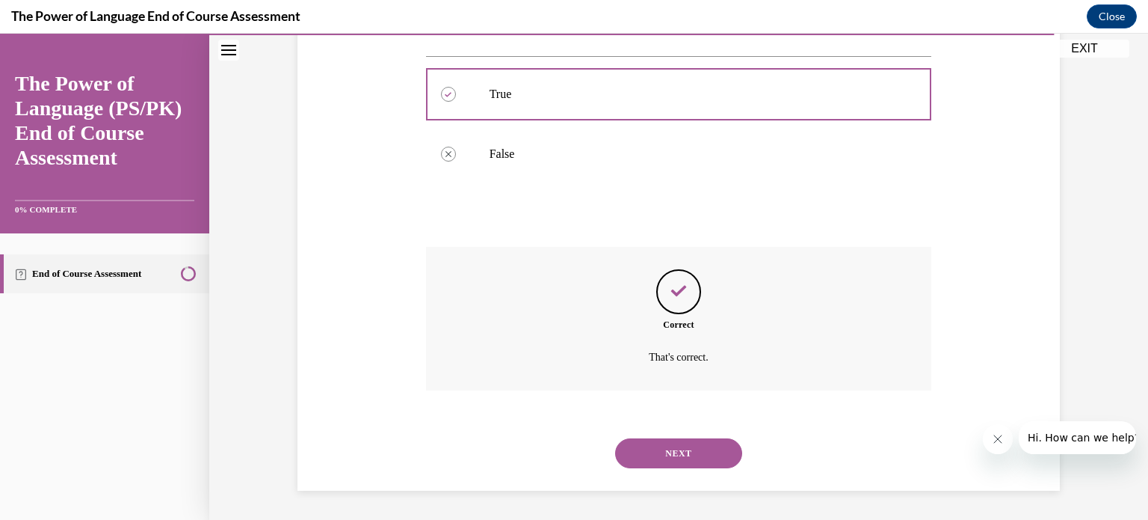
click at [680, 461] on button "NEXT" at bounding box center [678, 453] width 127 height 30
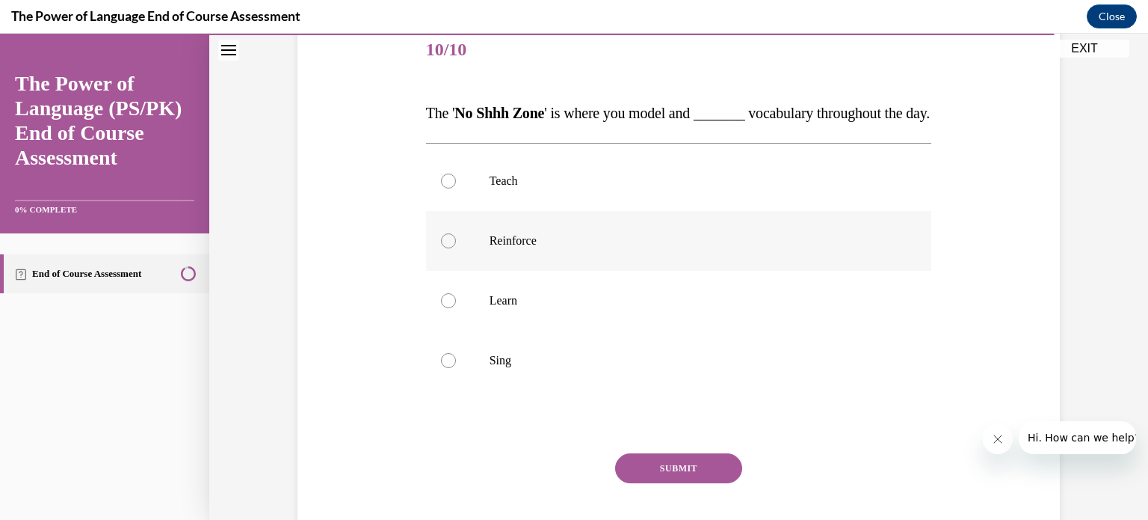
scroll to position [191, 0]
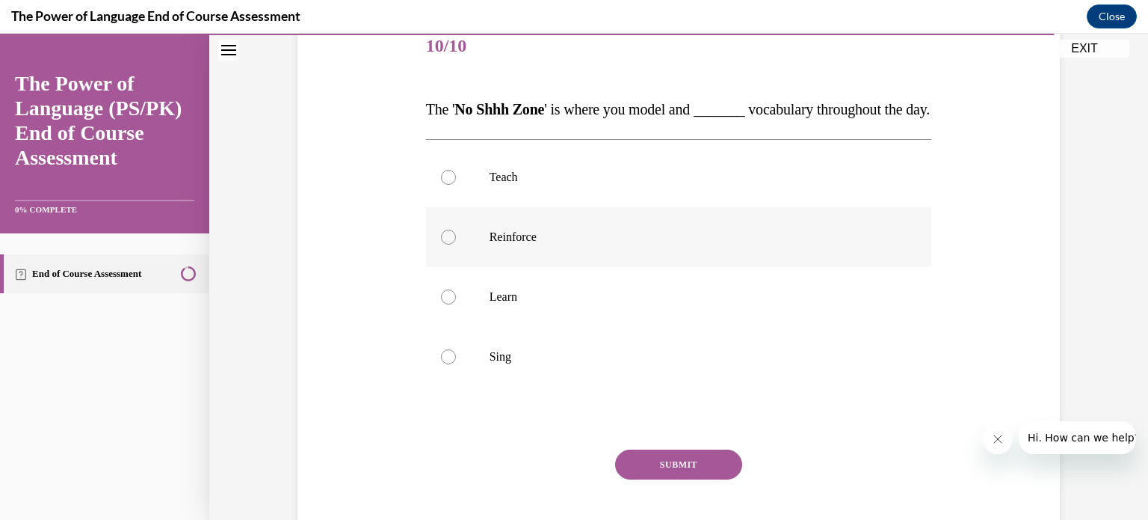
click at [616, 267] on label "Reinforce" at bounding box center [679, 237] width 506 height 60
click at [456, 244] on input "Reinforce" at bounding box center [448, 236] width 15 height 15
radio input "true"
click at [698, 479] on button "SUBMIT" at bounding box center [678, 464] width 127 height 30
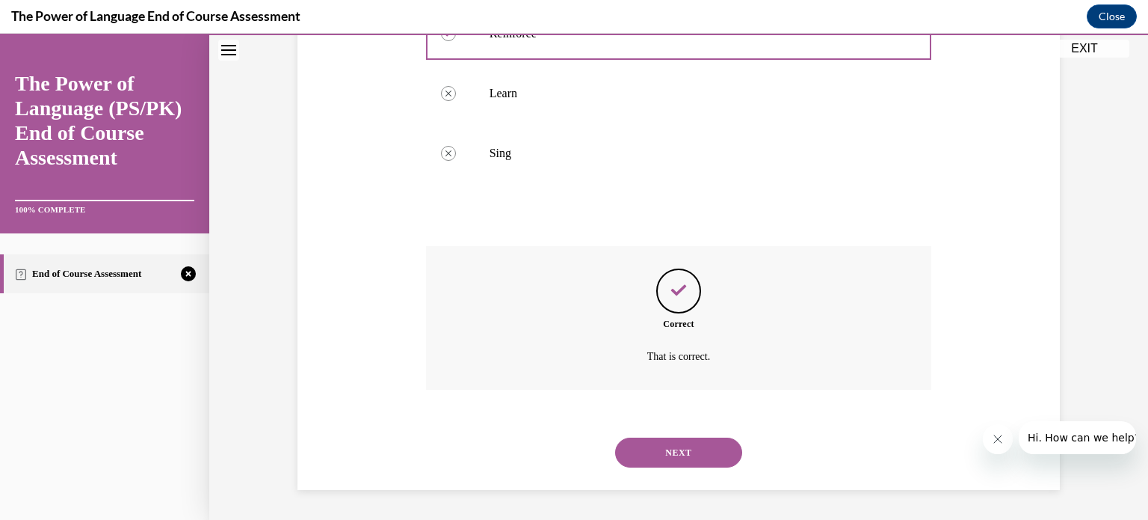
scroll to position [423, 0]
click at [714, 453] on button "NEXT" at bounding box center [678, 452] width 127 height 30
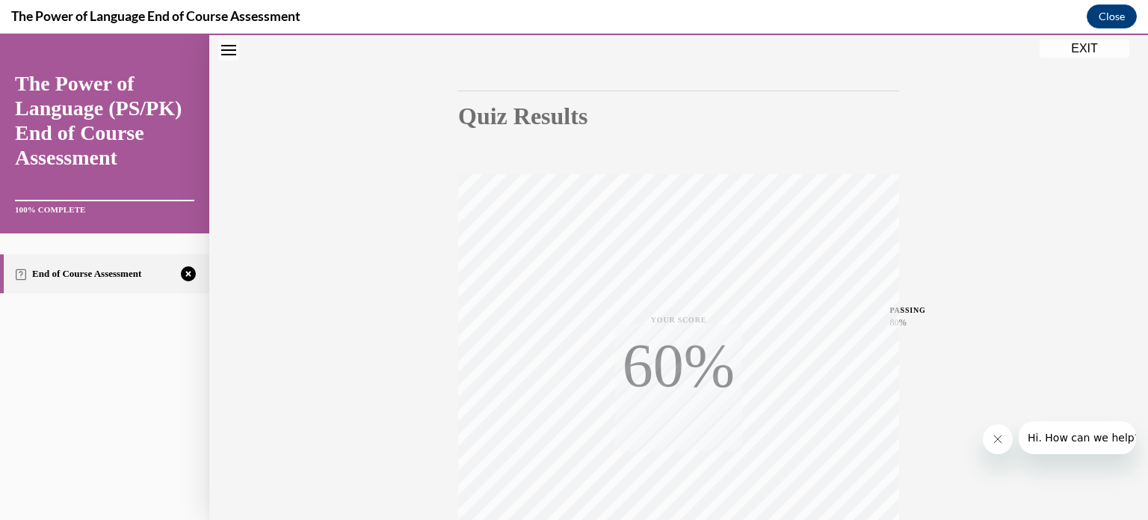
scroll to position [280, 0]
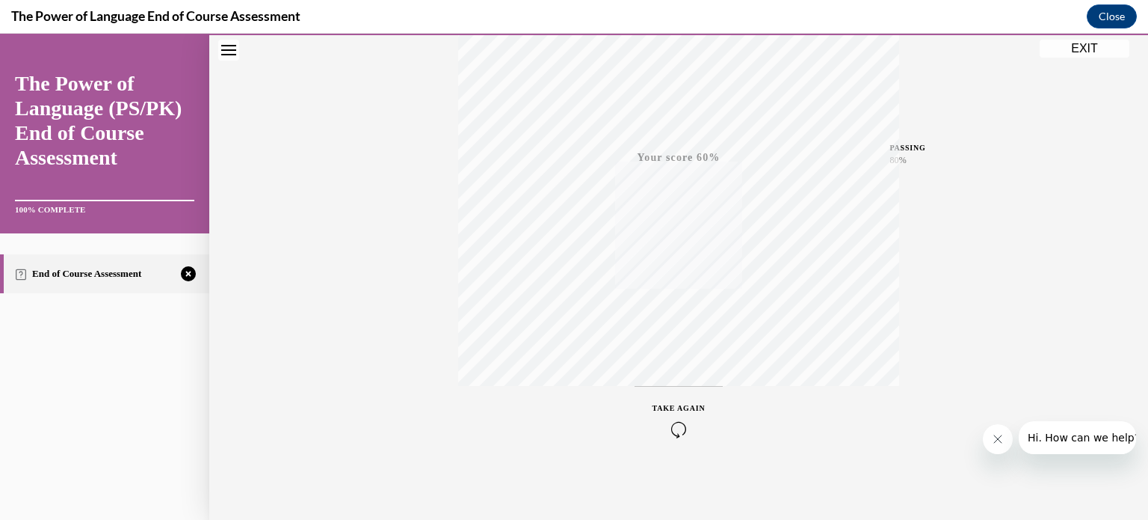
click at [961, 283] on div "Quiz Results PASSING 80% Your score 60% Failed PASSING 80% Your score Your scor…" at bounding box center [678, 160] width 939 height 719
click at [682, 429] on icon "button" at bounding box center [679, 429] width 53 height 16
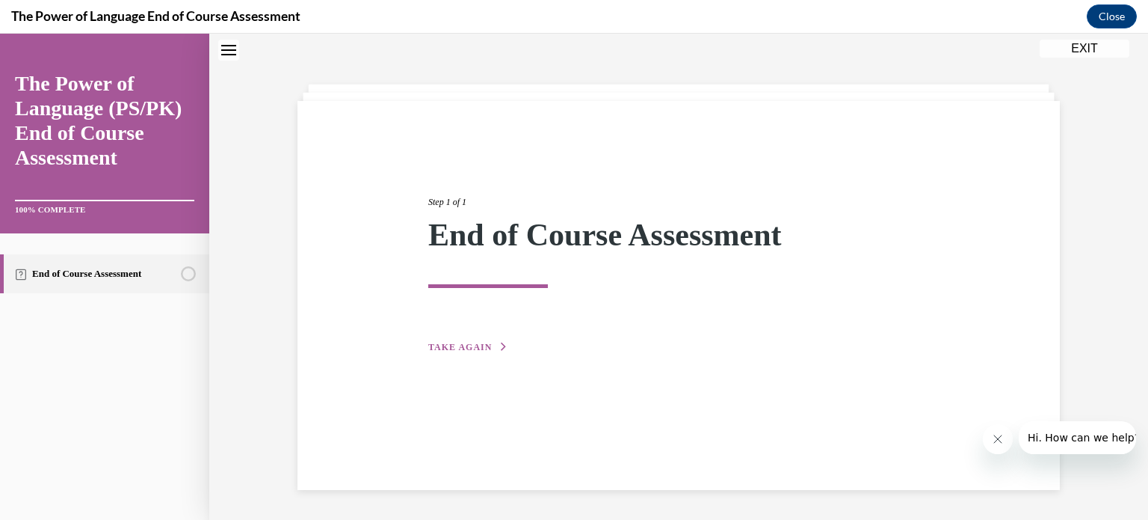
click at [478, 351] on button "TAKE AGAIN" at bounding box center [468, 346] width 80 height 13
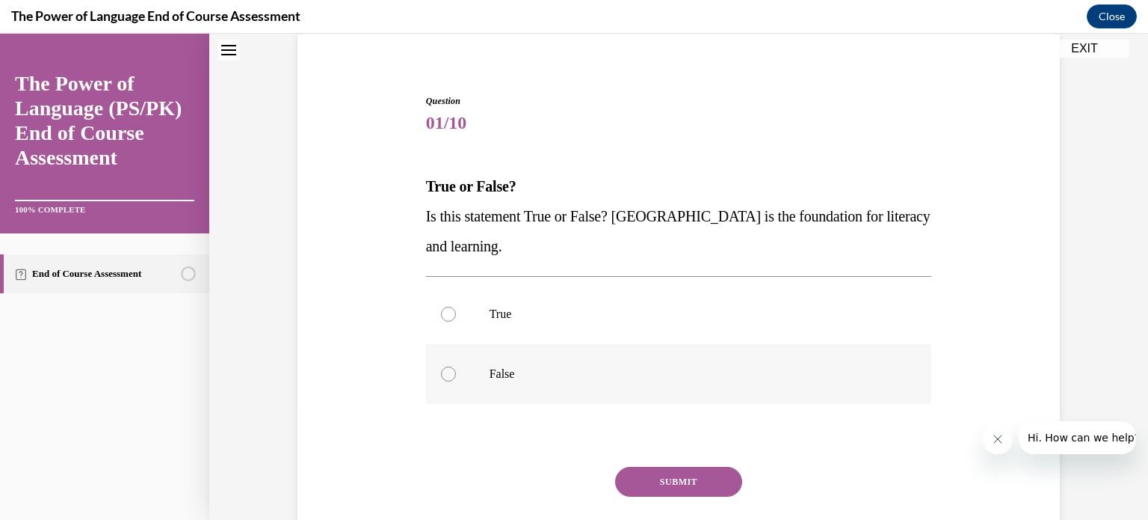
scroll to position [119, 0]
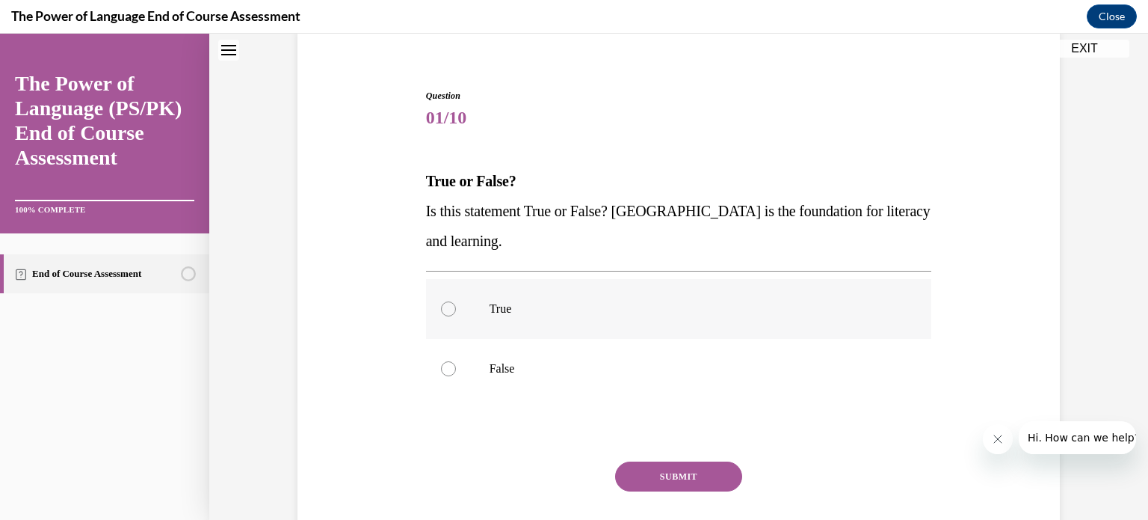
click at [521, 319] on label "True" at bounding box center [679, 309] width 506 height 60
click at [456, 316] on input "True" at bounding box center [448, 308] width 15 height 15
radio input "true"
click at [638, 479] on button "SUBMIT" at bounding box center [678, 476] width 127 height 30
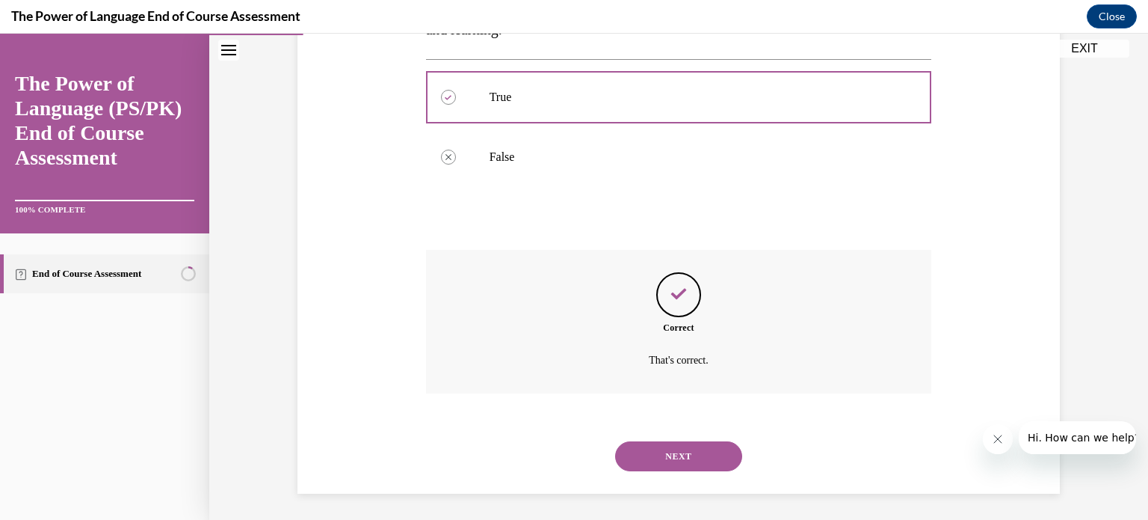
scroll to position [333, 0]
click at [674, 459] on button "NEXT" at bounding box center [678, 453] width 127 height 30
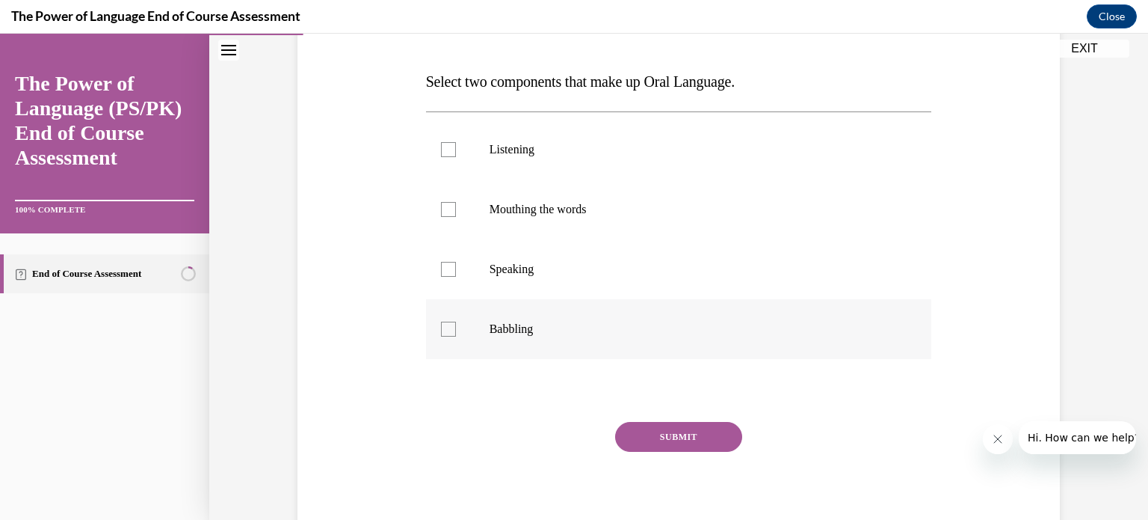
scroll to position [245, 0]
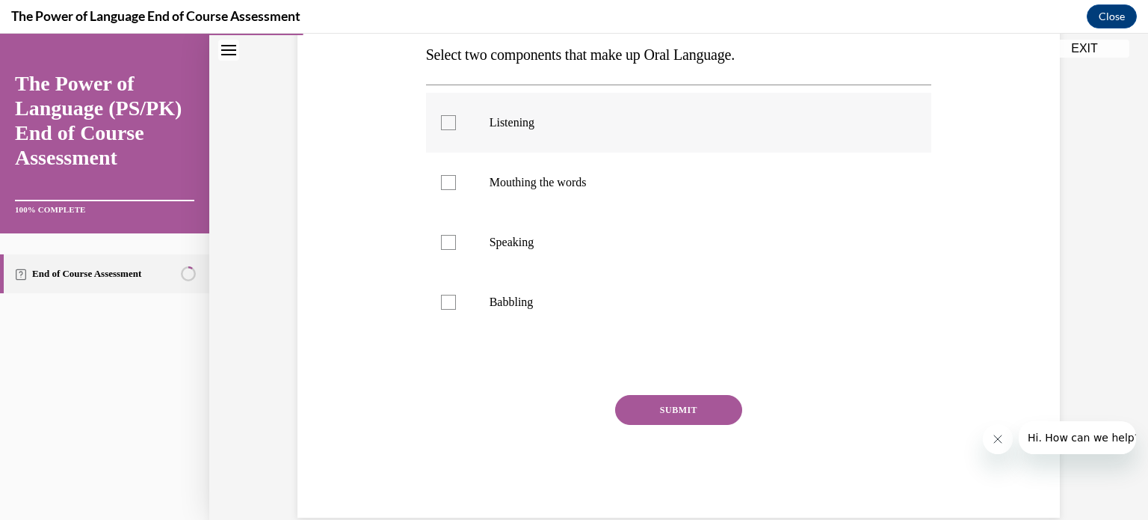
click at [594, 140] on label "Listening" at bounding box center [679, 123] width 506 height 60
click at [456, 130] on input "Listening" at bounding box center [448, 122] width 15 height 15
checkbox input "true"
click at [579, 244] on p "Speaking" at bounding box center [692, 242] width 405 height 15
click at [456, 244] on input "Speaking" at bounding box center [448, 242] width 15 height 15
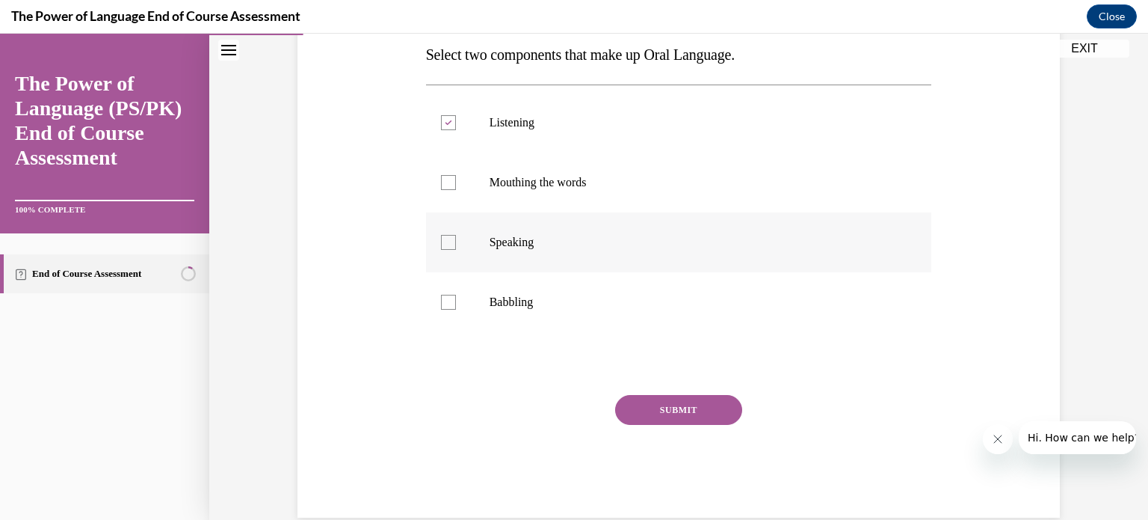
checkbox input "true"
click at [667, 416] on button "SUBMIT" at bounding box center [678, 410] width 127 height 30
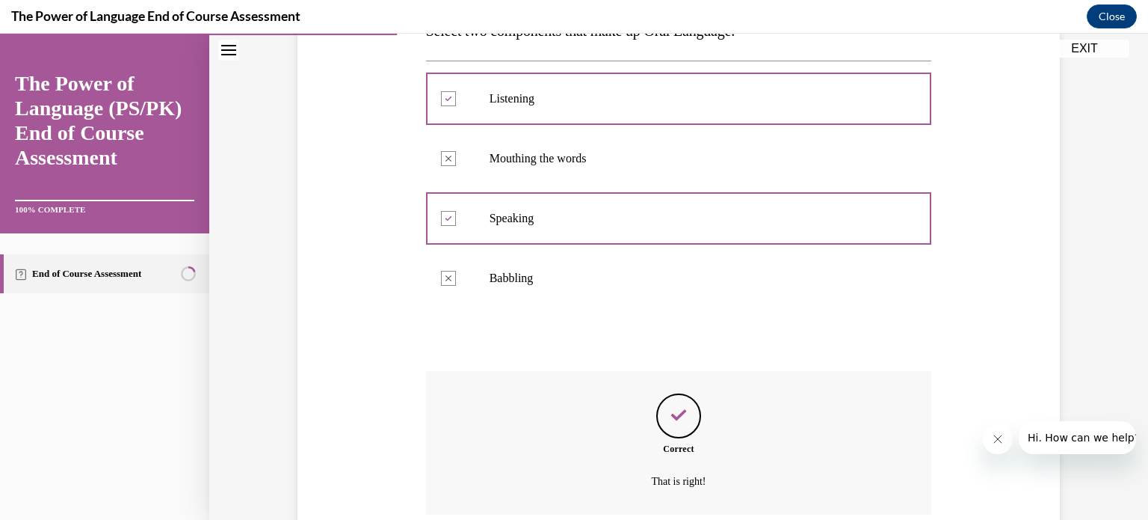
scroll to position [393, 0]
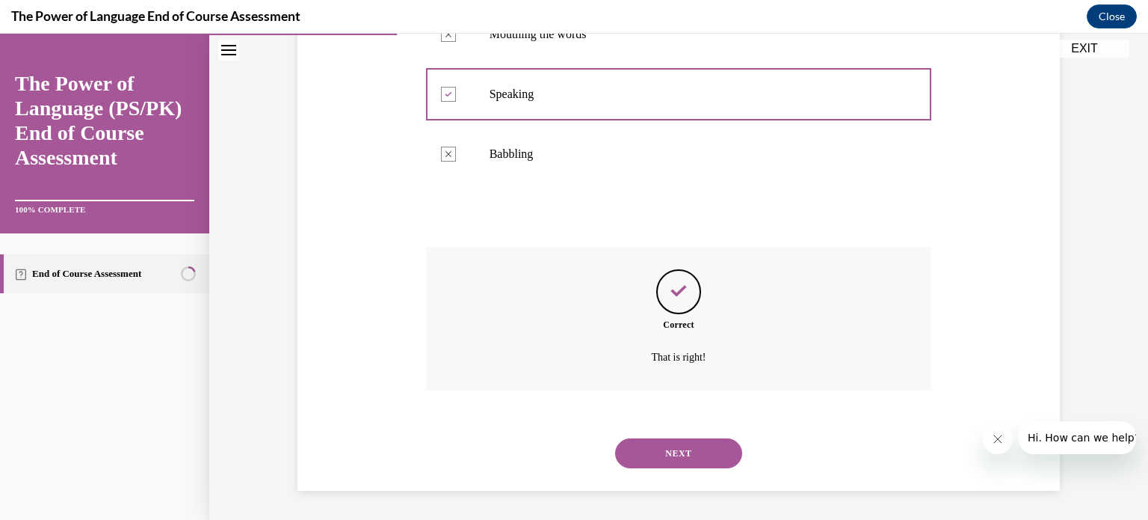
click at [657, 459] on button "NEXT" at bounding box center [678, 453] width 127 height 30
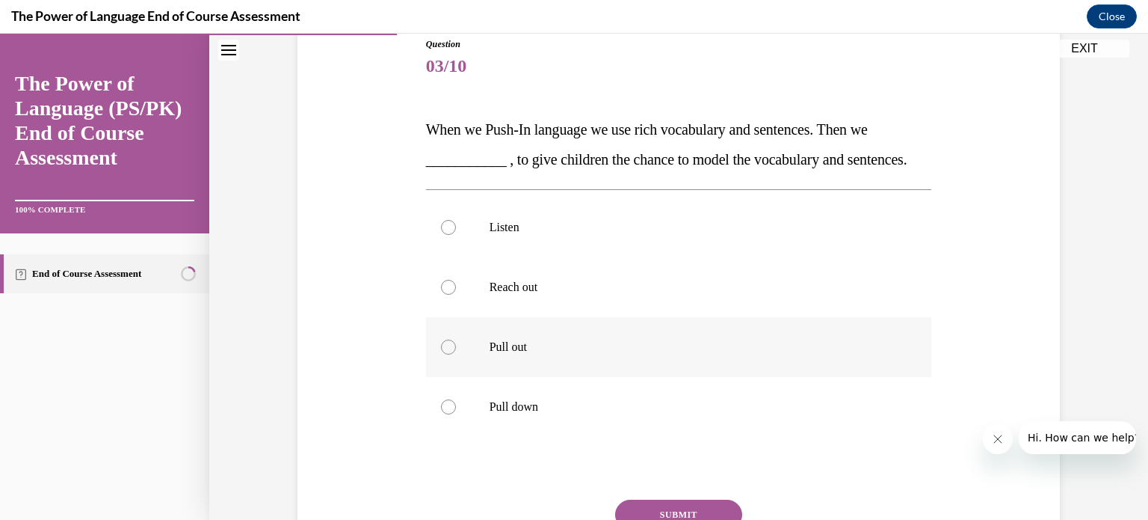
click at [571, 354] on p "Pull out" at bounding box center [692, 346] width 405 height 15
click at [456, 354] on input "Pull out" at bounding box center [448, 346] width 15 height 15
radio input "true"
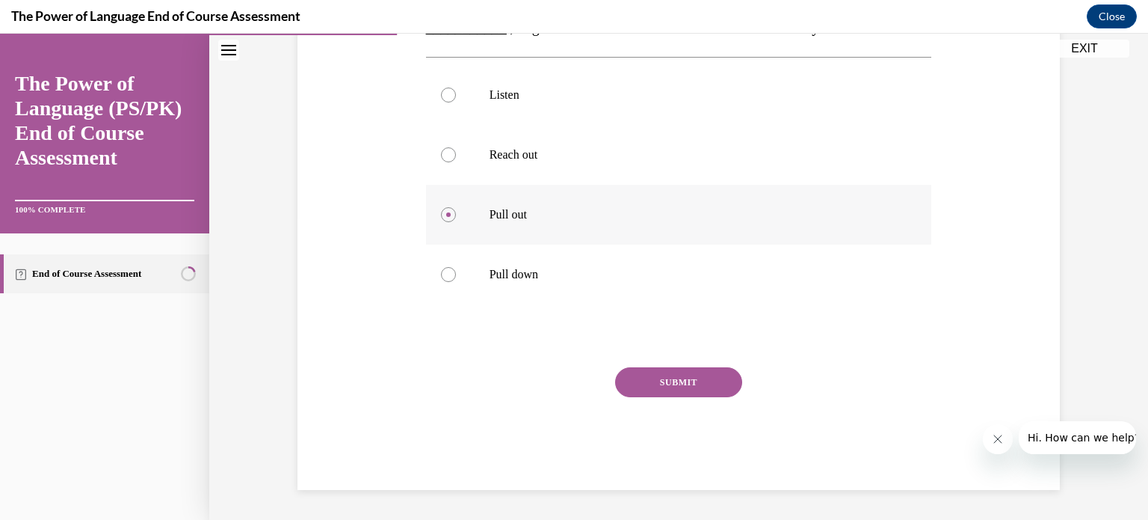
click at [681, 376] on button "SUBMIT" at bounding box center [678, 382] width 127 height 30
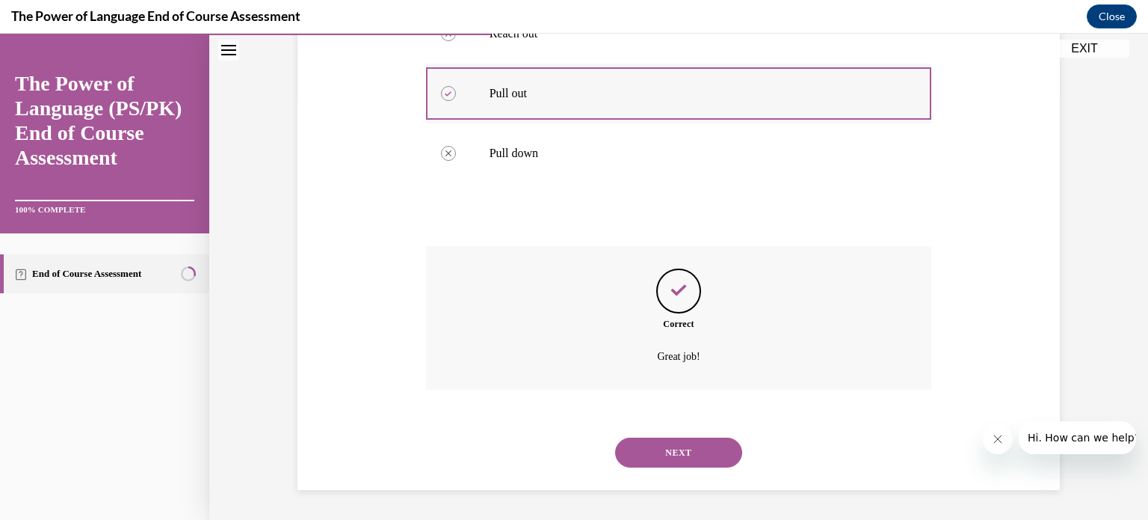
scroll to position [453, 0]
click at [677, 452] on button "NEXT" at bounding box center [678, 452] width 127 height 30
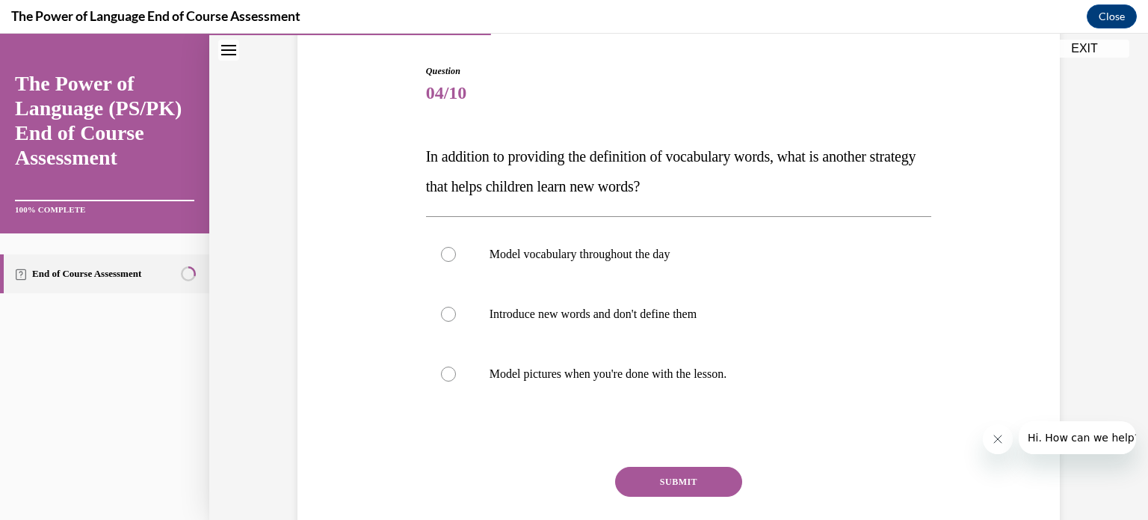
scroll to position [145, 0]
click at [722, 261] on label "Model vocabulary throughout the day" at bounding box center [679, 253] width 506 height 60
click at [456, 260] on input "Model vocabulary throughout the day" at bounding box center [448, 252] width 15 height 15
radio input "true"
click at [700, 478] on button "SUBMIT" at bounding box center [678, 480] width 127 height 30
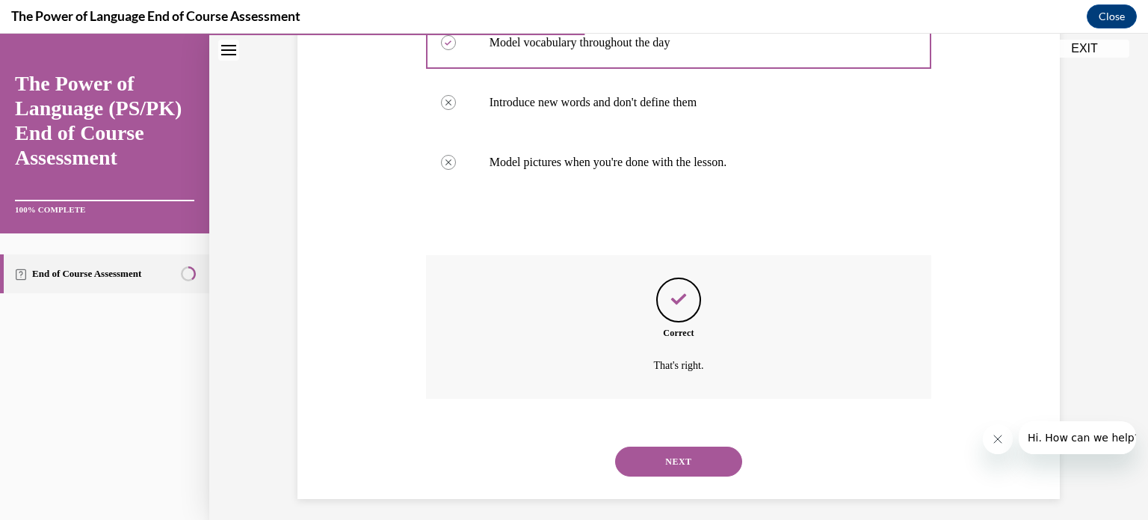
scroll to position [363, 0]
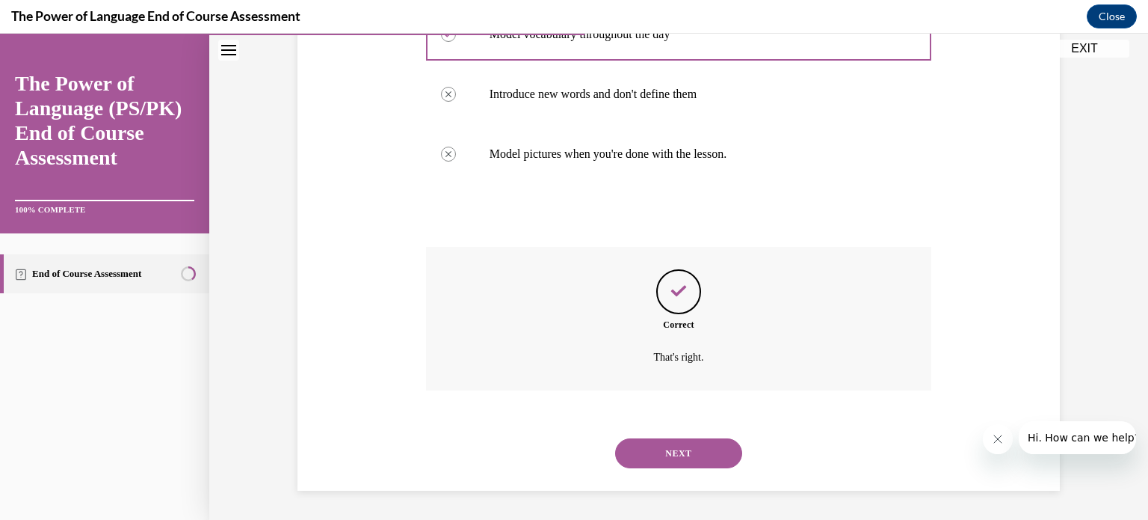
click at [668, 463] on button "NEXT" at bounding box center [678, 453] width 127 height 30
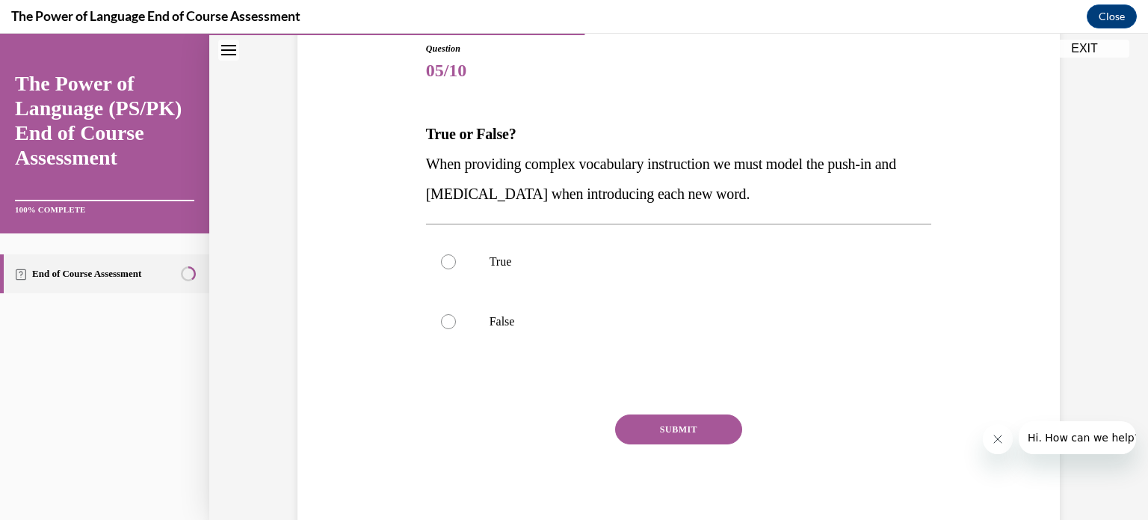
scroll to position [185, 0]
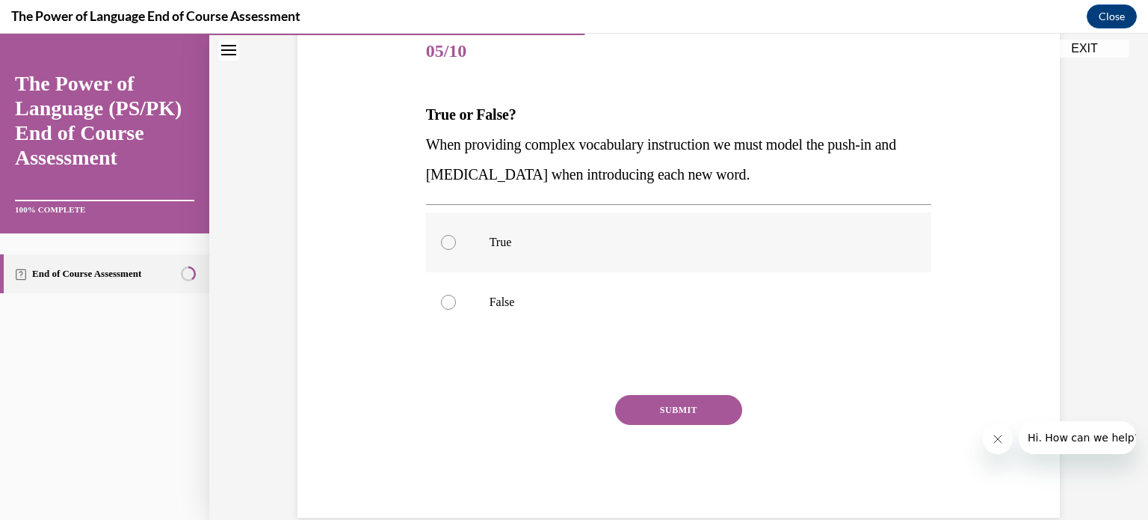
click at [562, 261] on label "True" at bounding box center [679, 242] width 506 height 60
click at [456, 250] on input "True" at bounding box center [448, 242] width 15 height 15
radio input "true"
click at [682, 408] on button "SUBMIT" at bounding box center [678, 410] width 127 height 30
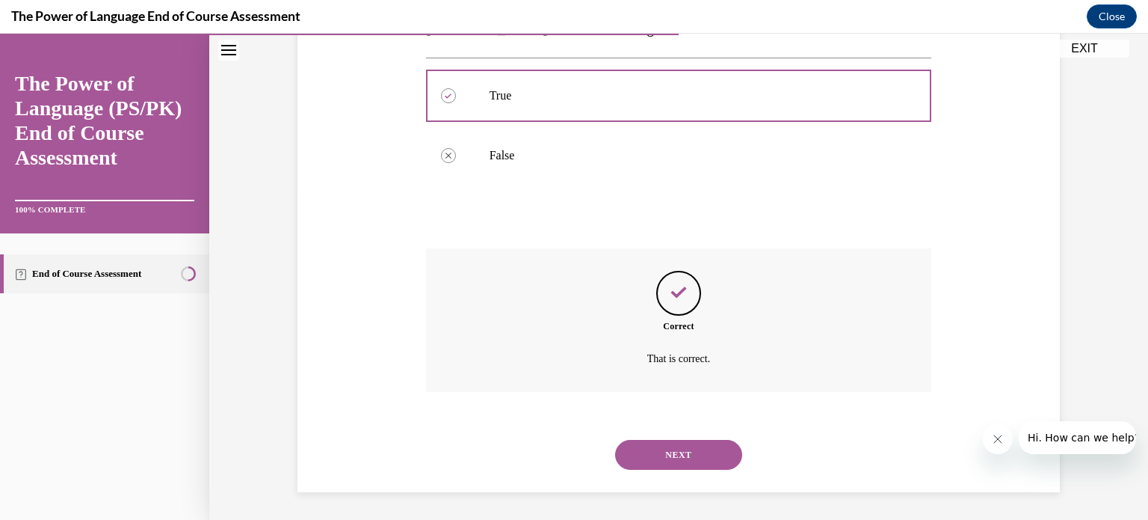
scroll to position [333, 0]
click at [674, 445] on button "NEXT" at bounding box center [678, 453] width 127 height 30
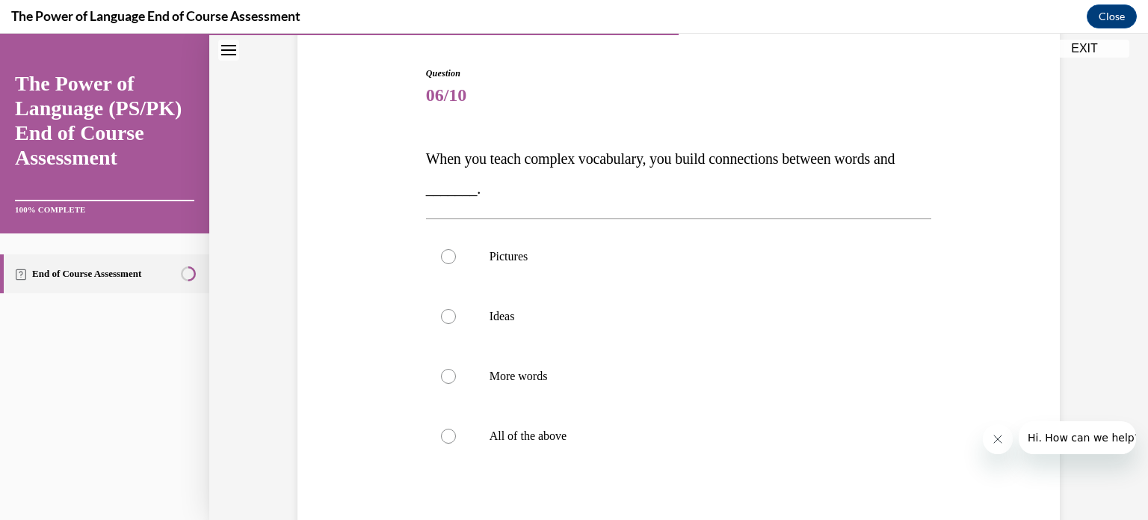
scroll to position [155, 0]
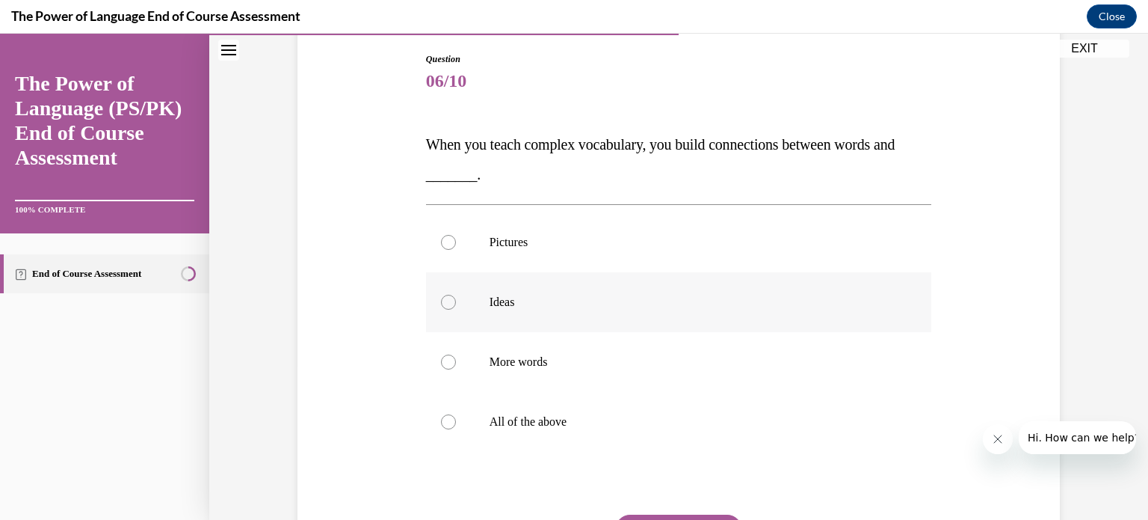
click at [575, 306] on p "Ideas" at bounding box center [692, 302] width 405 height 15
click at [456, 306] on input "Ideas" at bounding box center [448, 302] width 15 height 15
radio input "true"
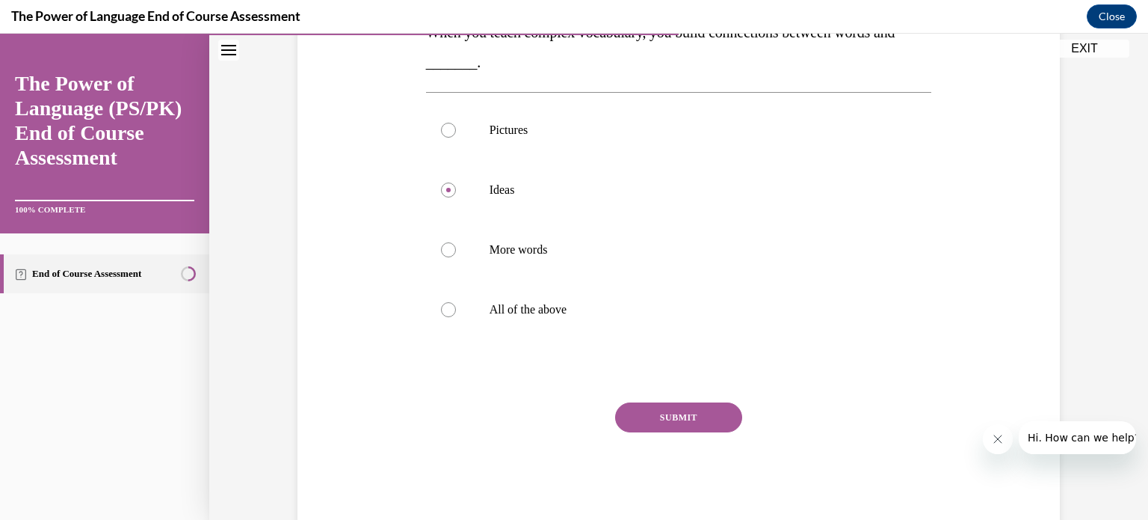
click at [665, 411] on button "SUBMIT" at bounding box center [678, 417] width 127 height 30
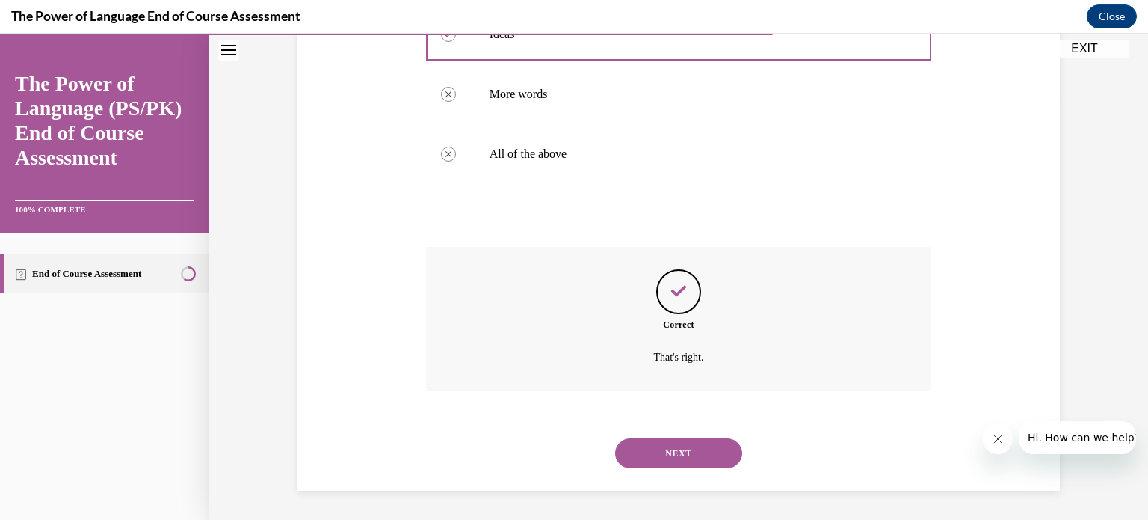
click at [667, 462] on button "NEXT" at bounding box center [678, 453] width 127 height 30
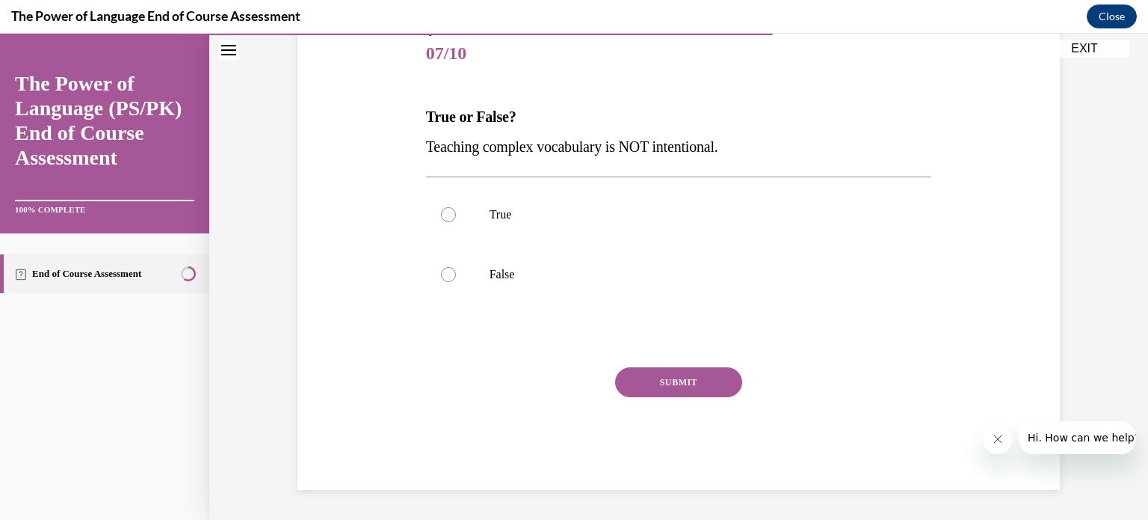
scroll to position [165, 0]
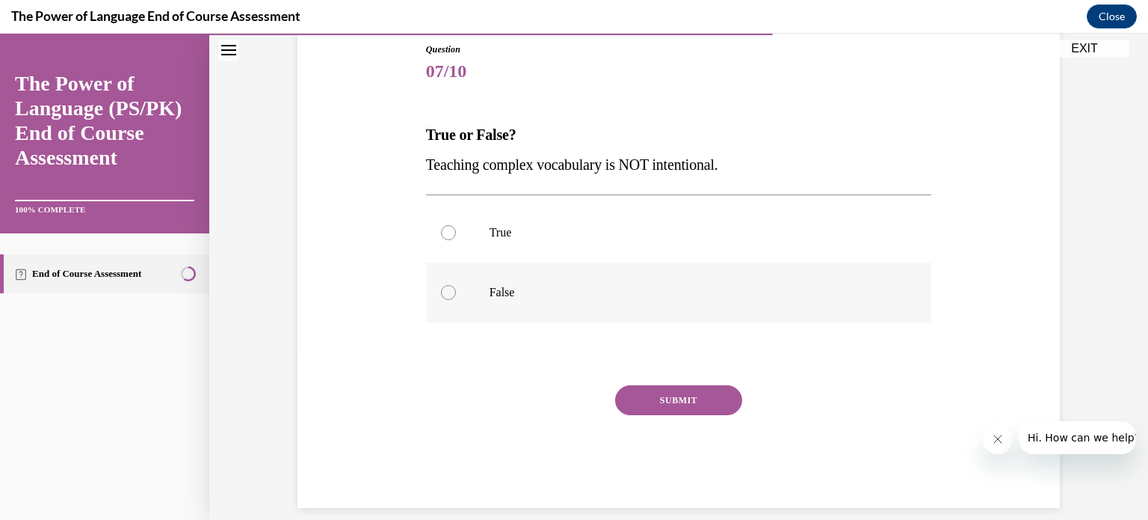
click at [553, 287] on p "False" at bounding box center [692, 292] width 405 height 15
click at [456, 287] on input "False" at bounding box center [448, 292] width 15 height 15
radio input "true"
click at [649, 397] on button "SUBMIT" at bounding box center [678, 400] width 127 height 30
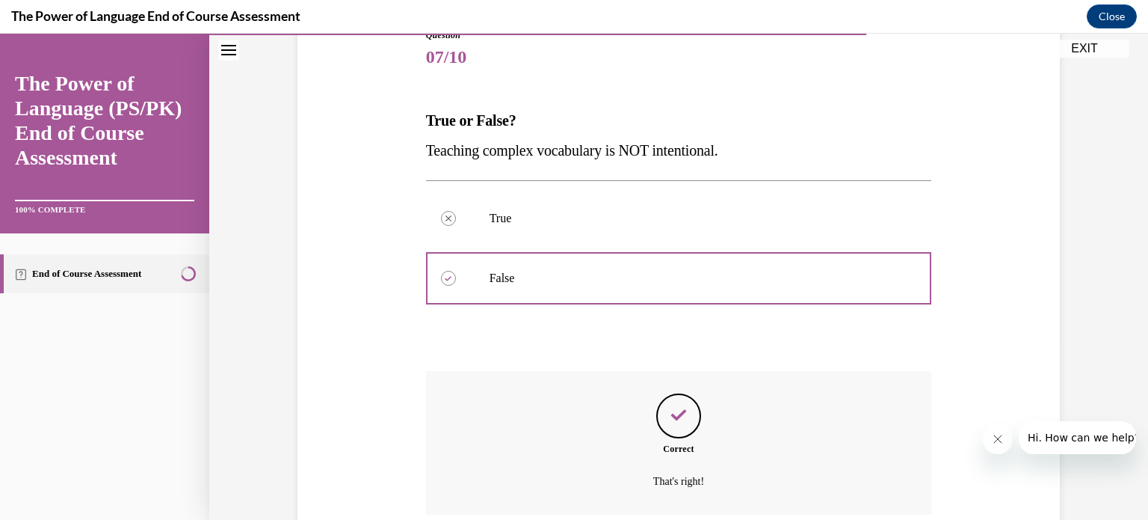
scroll to position [304, 0]
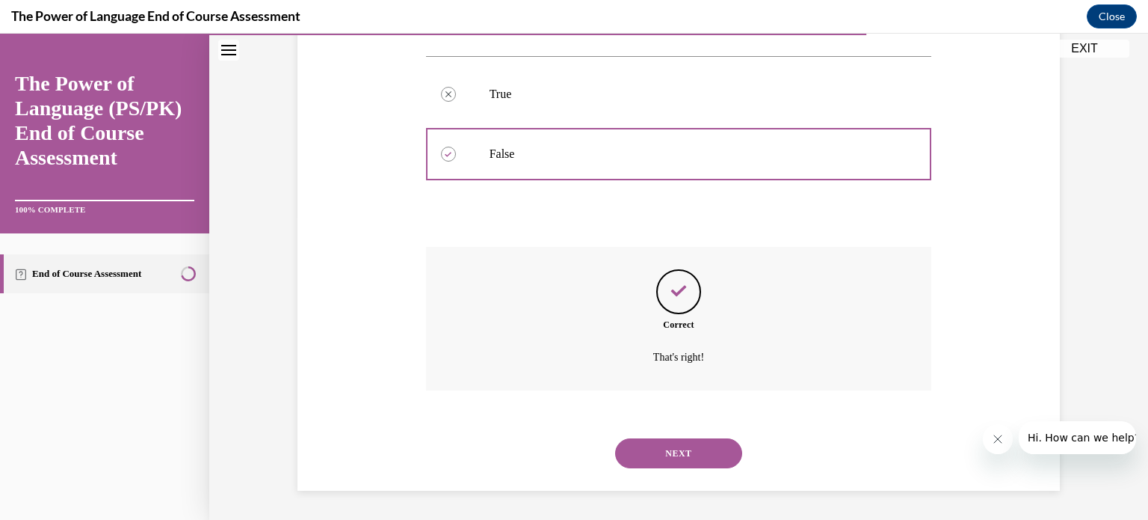
click at [675, 453] on button "NEXT" at bounding box center [678, 453] width 127 height 30
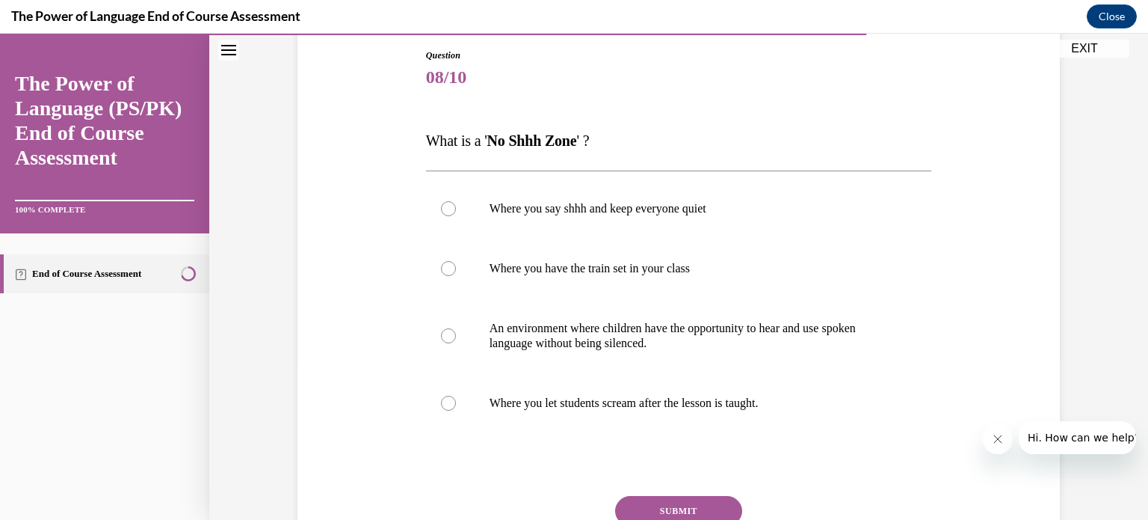
scroll to position [188, 0]
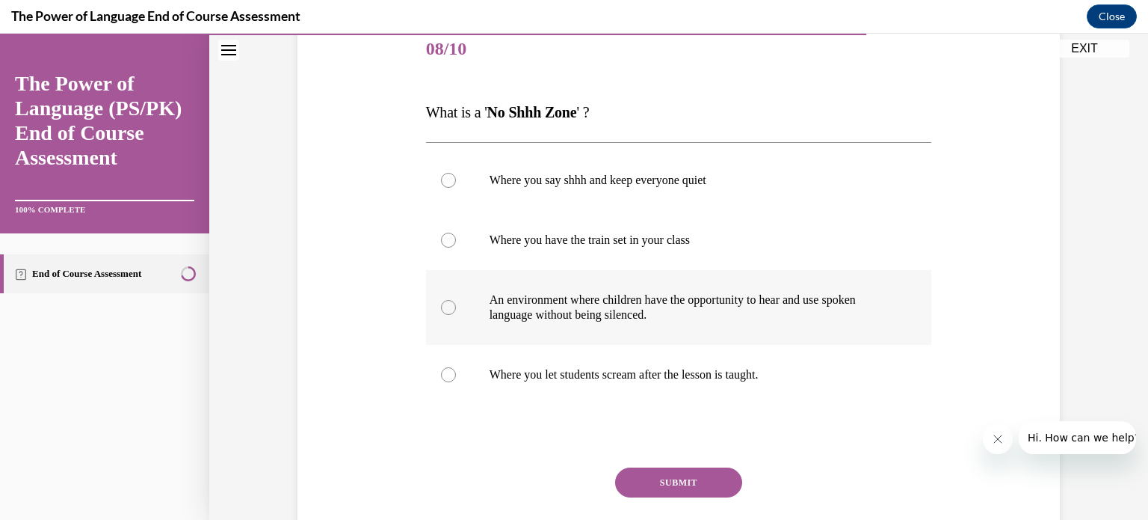
click at [677, 309] on p "An environment where children have the opportunity to hear and use spoken langu…" at bounding box center [692, 307] width 405 height 30
click at [456, 309] on input "An environment where children have the opportunity to hear and use spoken langu…" at bounding box center [448, 307] width 15 height 15
radio input "true"
click at [668, 477] on button "SUBMIT" at bounding box center [678, 482] width 127 height 30
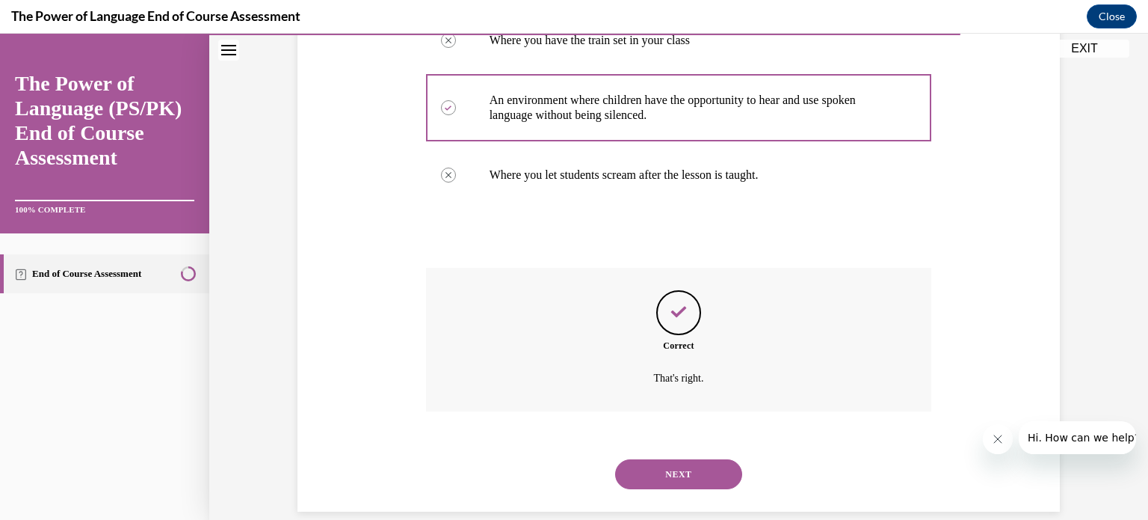
scroll to position [408, 0]
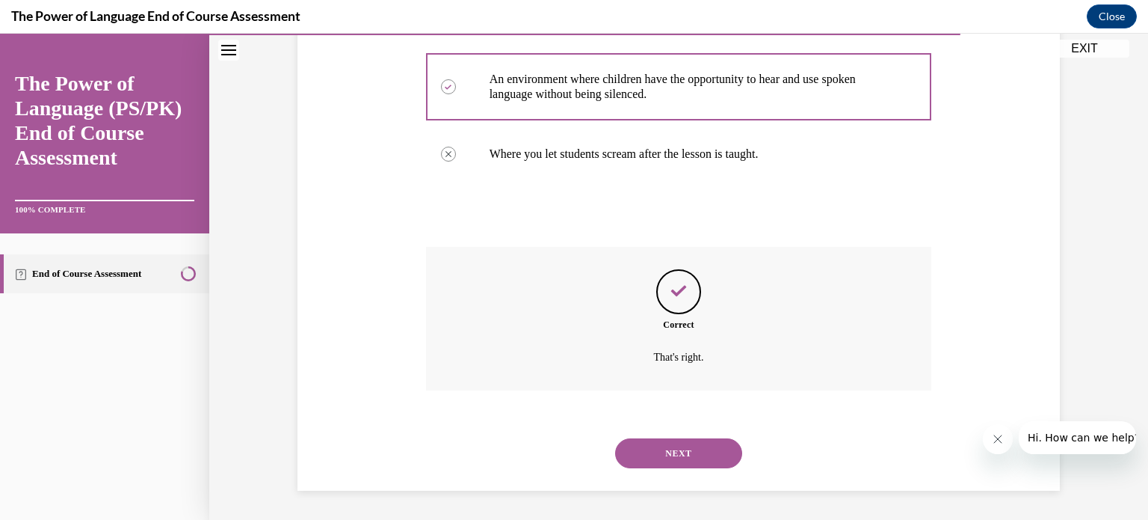
click at [657, 463] on button "NEXT" at bounding box center [678, 453] width 127 height 30
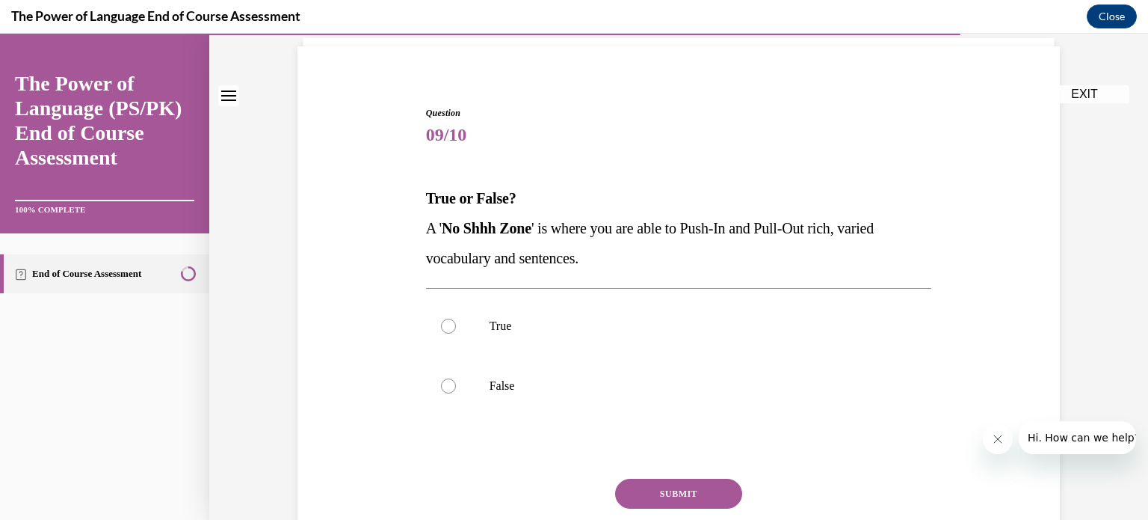
scroll to position [140, 0]
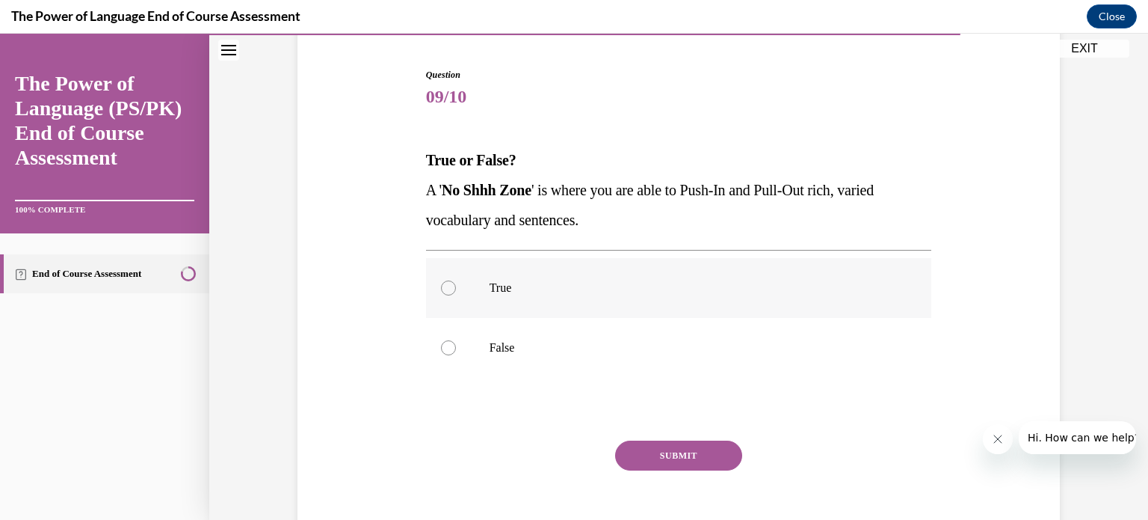
click at [545, 296] on label "True" at bounding box center [679, 288] width 506 height 60
click at [456, 295] on input "True" at bounding box center [448, 287] width 15 height 15
radio input "true"
click at [659, 463] on button "SUBMIT" at bounding box center [678, 455] width 127 height 30
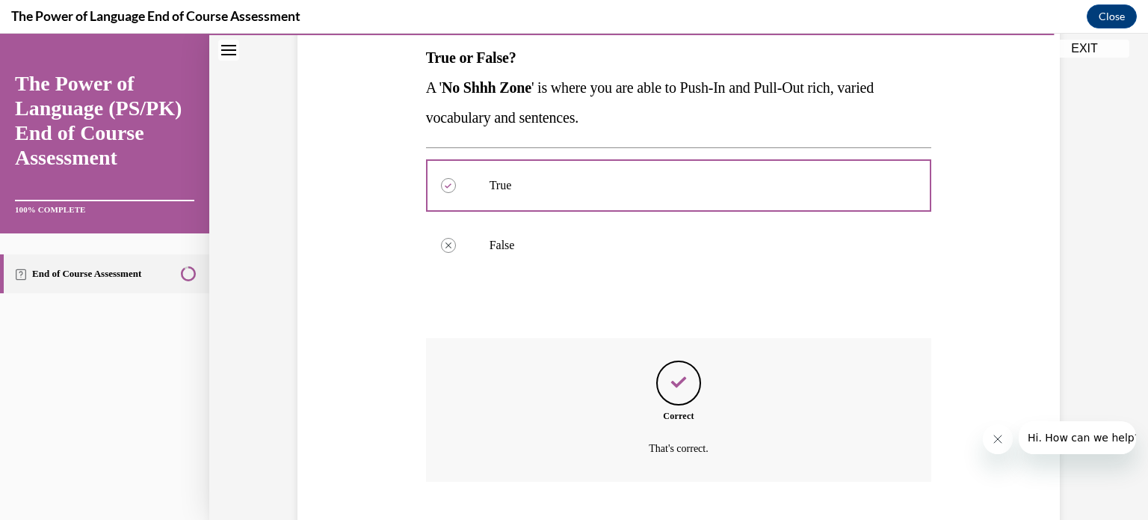
scroll to position [333, 0]
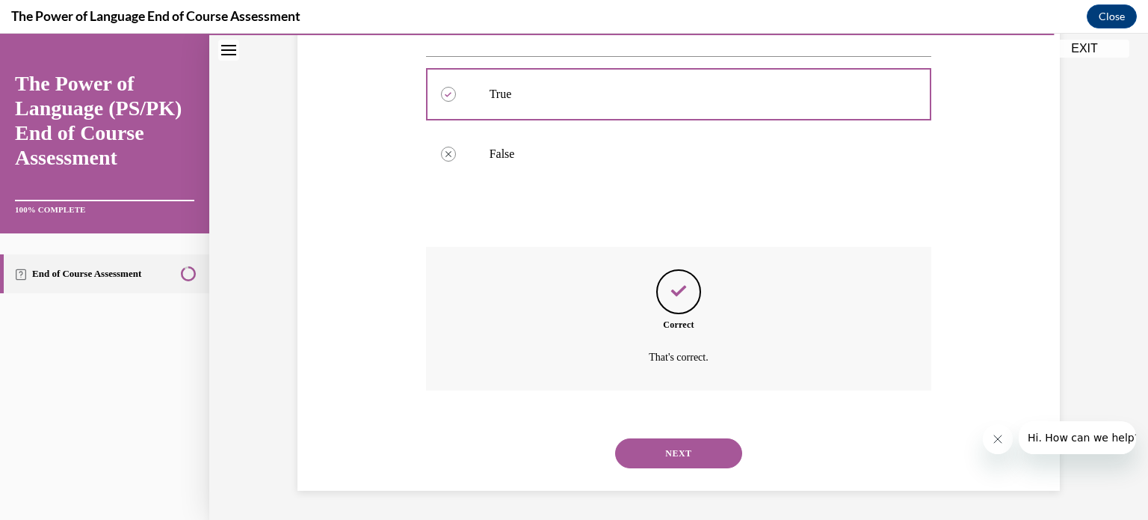
click at [664, 448] on button "NEXT" at bounding box center [678, 453] width 127 height 30
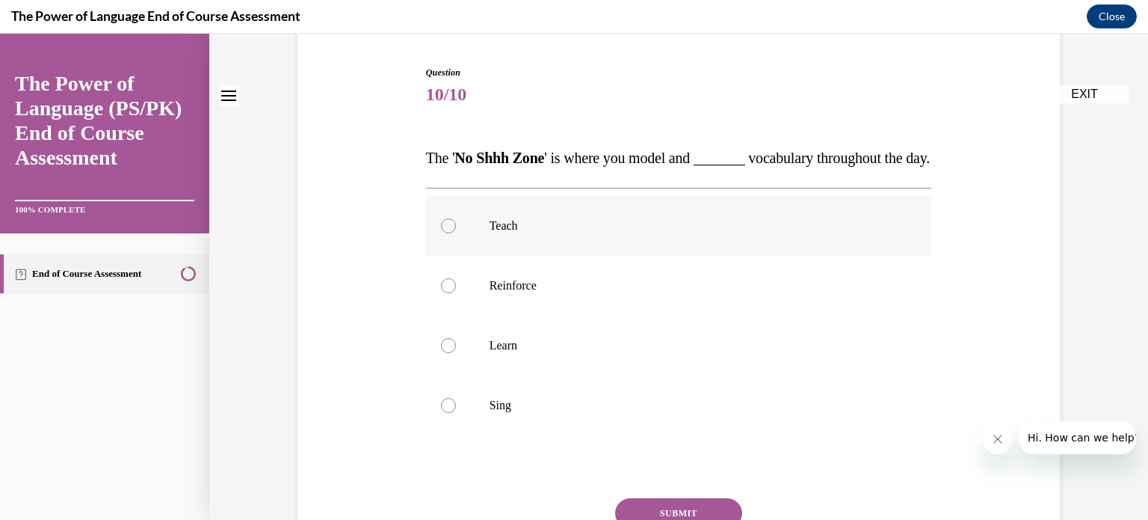
scroll to position [170, 0]
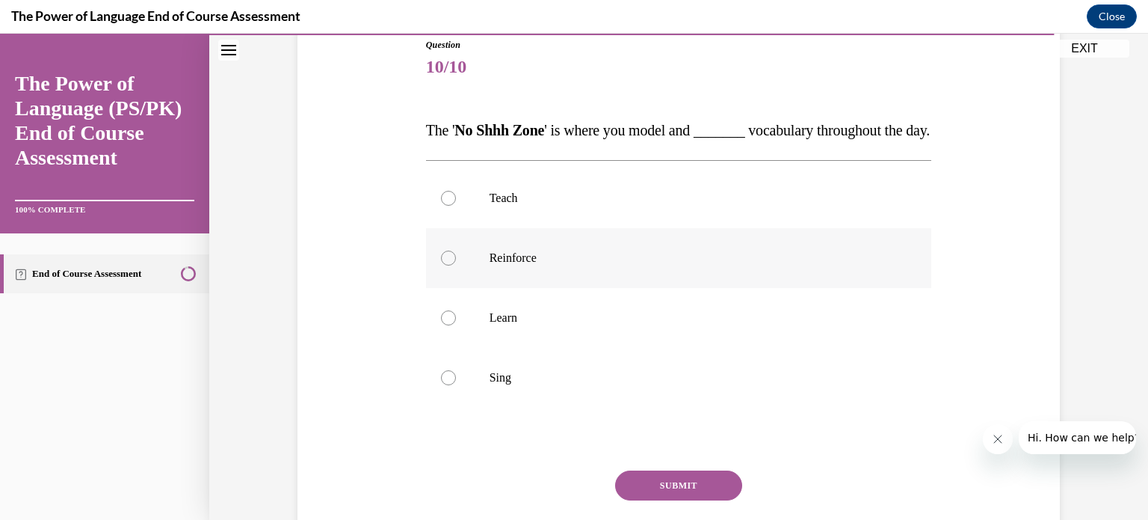
click at [584, 288] on label "Reinforce" at bounding box center [679, 258] width 506 height 60
click at [456, 265] on input "Reinforce" at bounding box center [448, 257] width 15 height 15
radio input "true"
click at [674, 500] on button "SUBMIT" at bounding box center [678, 485] width 127 height 30
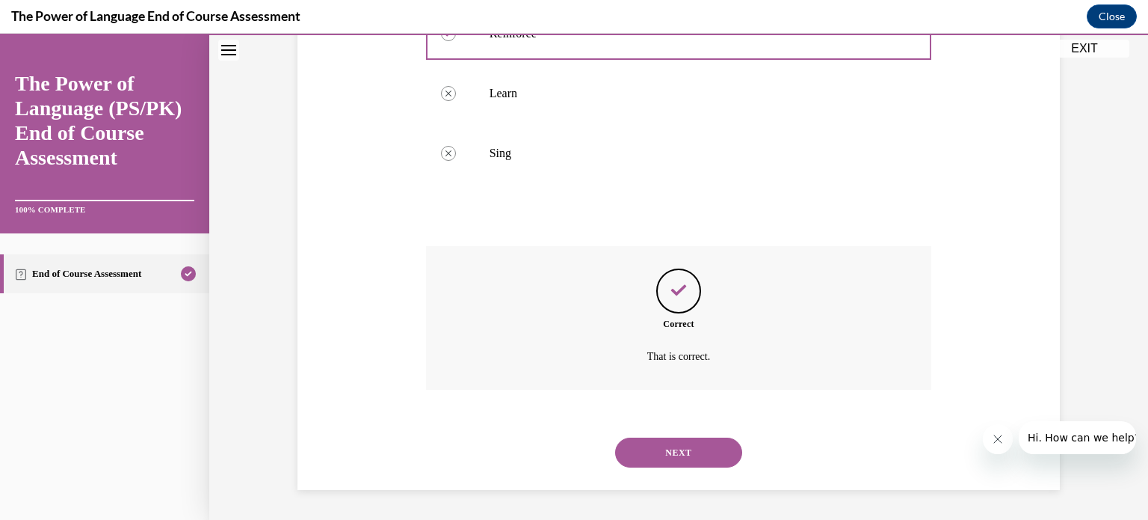
scroll to position [423, 0]
click at [665, 451] on button "NEXT" at bounding box center [678, 452] width 127 height 30
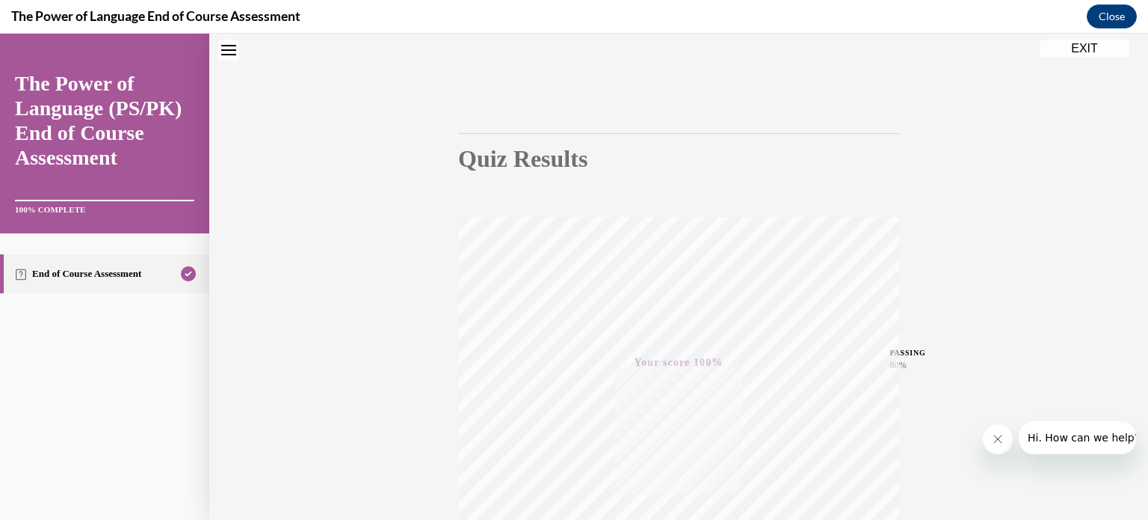
scroll to position [45, 0]
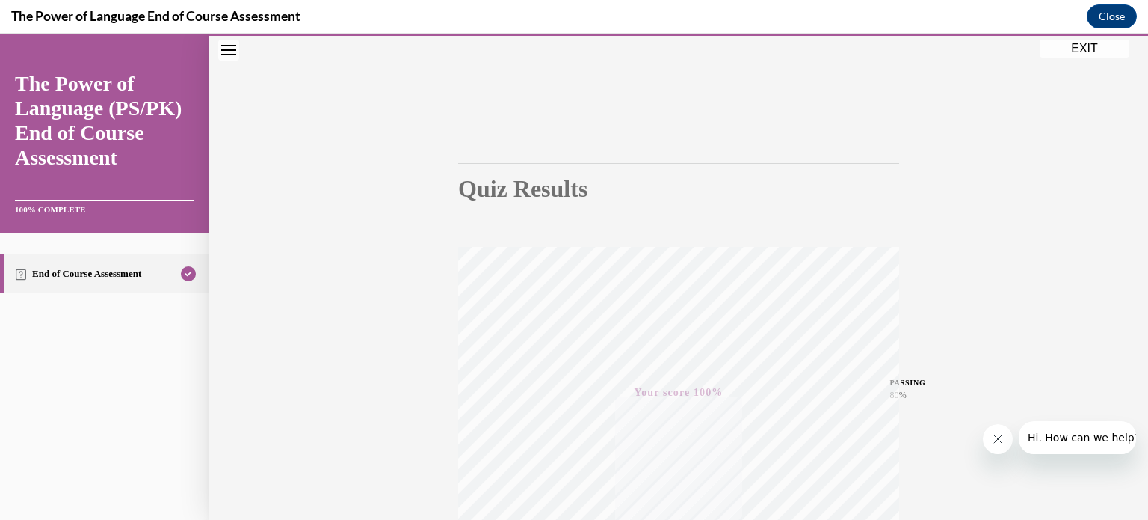
click at [1065, 53] on button "EXIT" at bounding box center [1085, 49] width 90 height 18
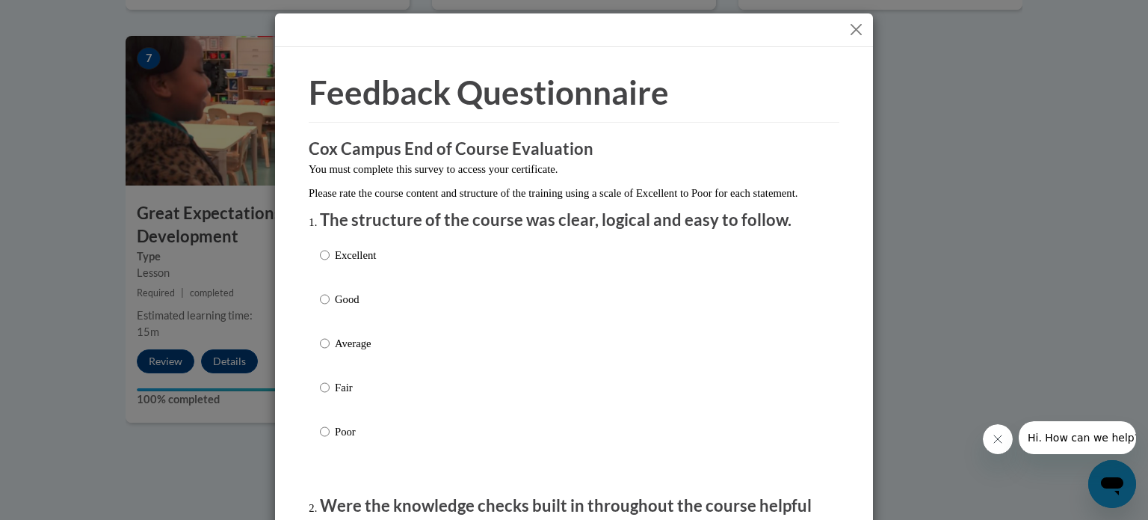
click at [321, 263] on input "Excellent" at bounding box center [325, 255] width 10 height 16
radio input "true"
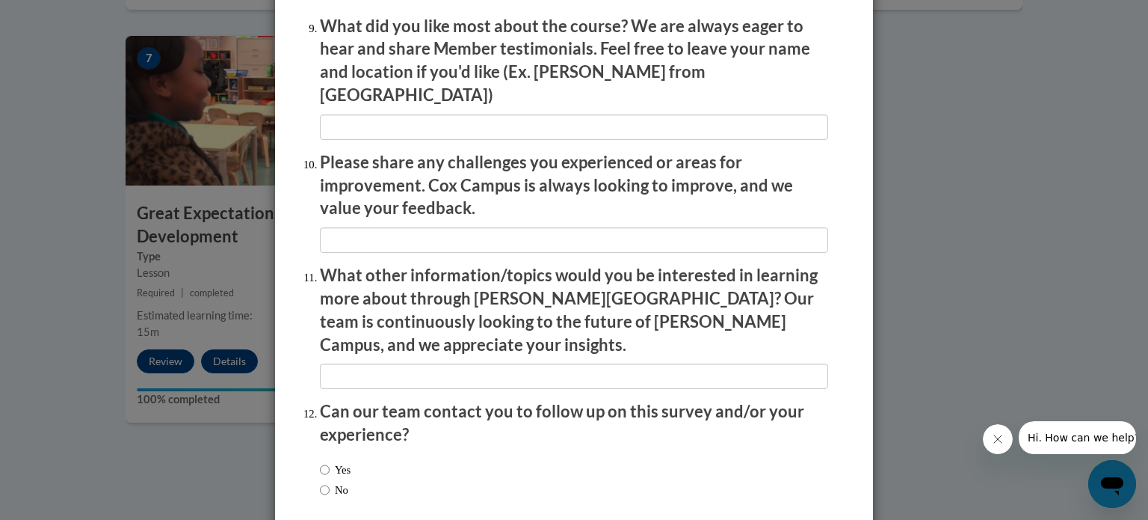
scroll to position [2593, 0]
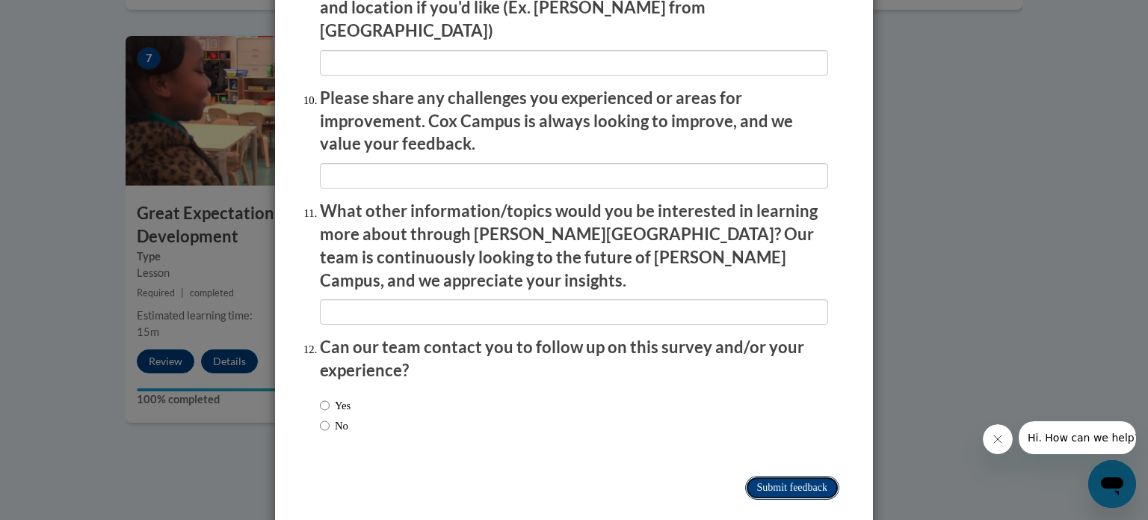
click at [789, 475] on input "Submit feedback" at bounding box center [792, 487] width 94 height 24
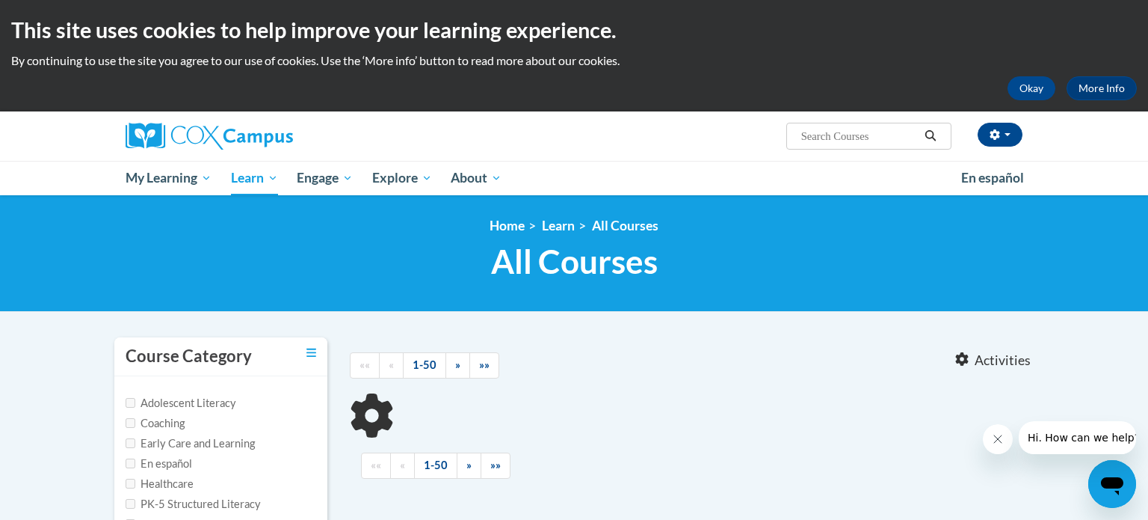
type input "transforming story time"
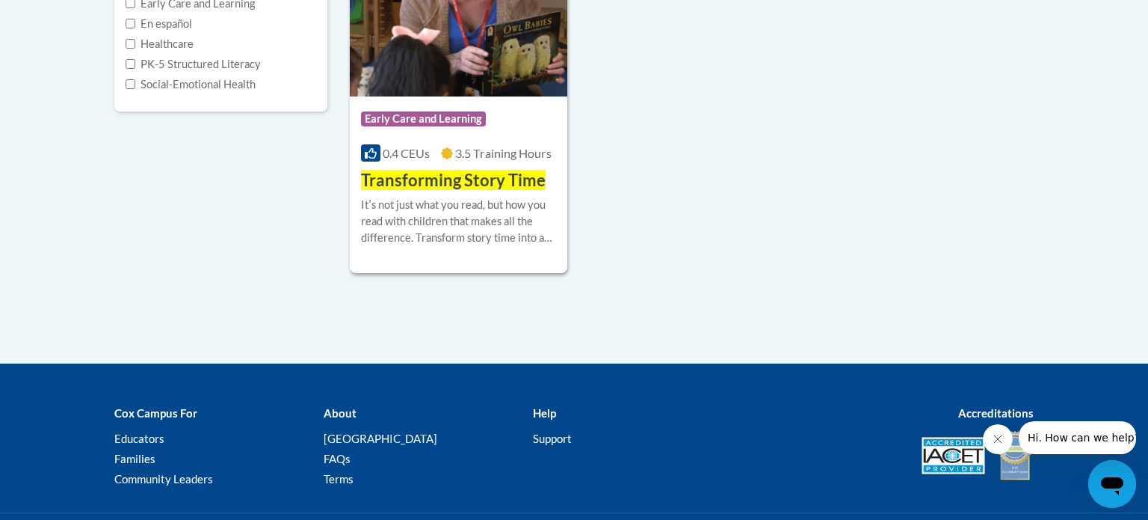
scroll to position [428, 0]
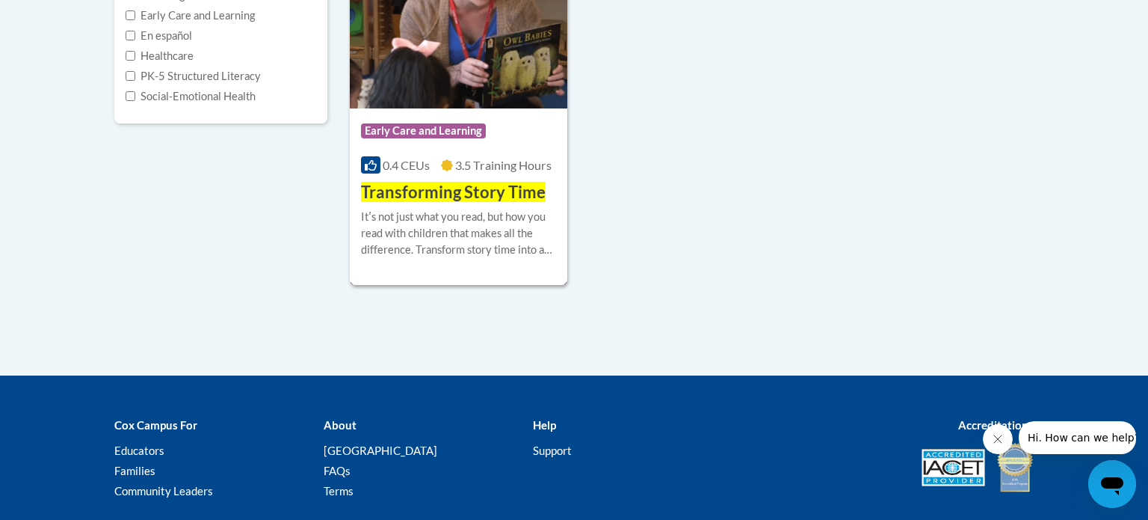
click at [496, 254] on div "Itʹs not just what you read, but how you read with children that makes all the …" at bounding box center [458, 233] width 195 height 49
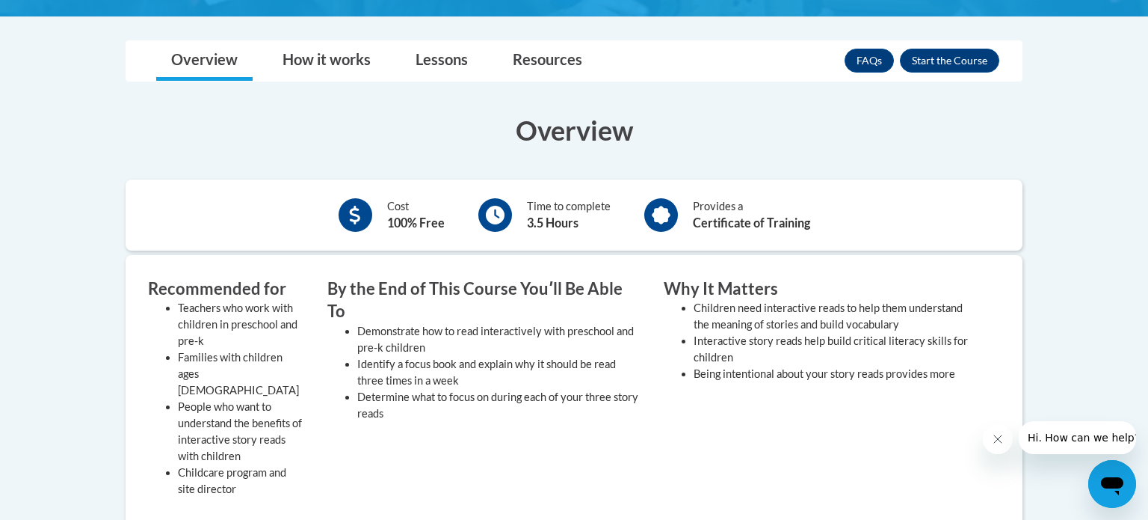
scroll to position [338, 0]
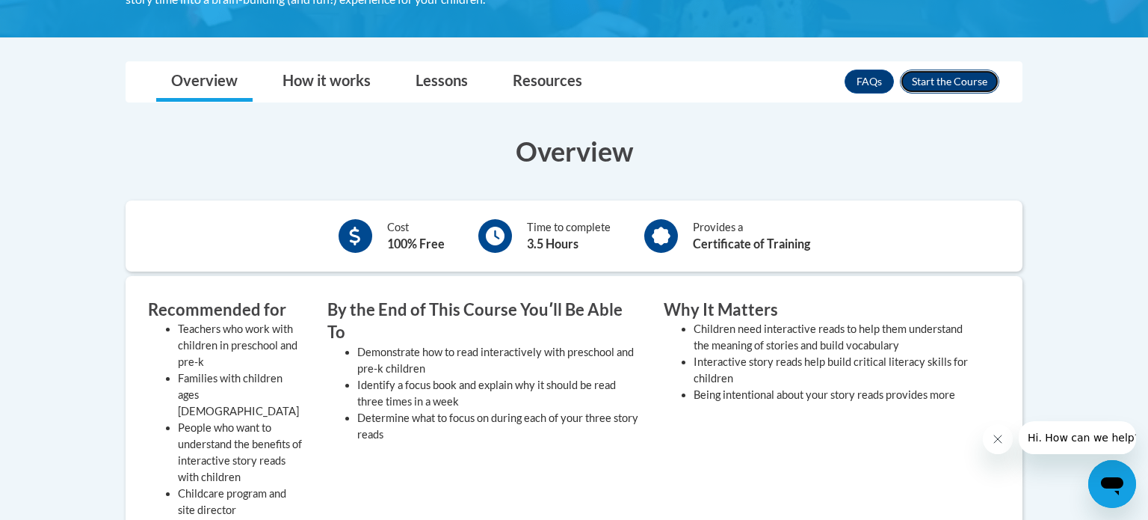
click at [961, 81] on button "Enroll" at bounding box center [949, 82] width 99 height 24
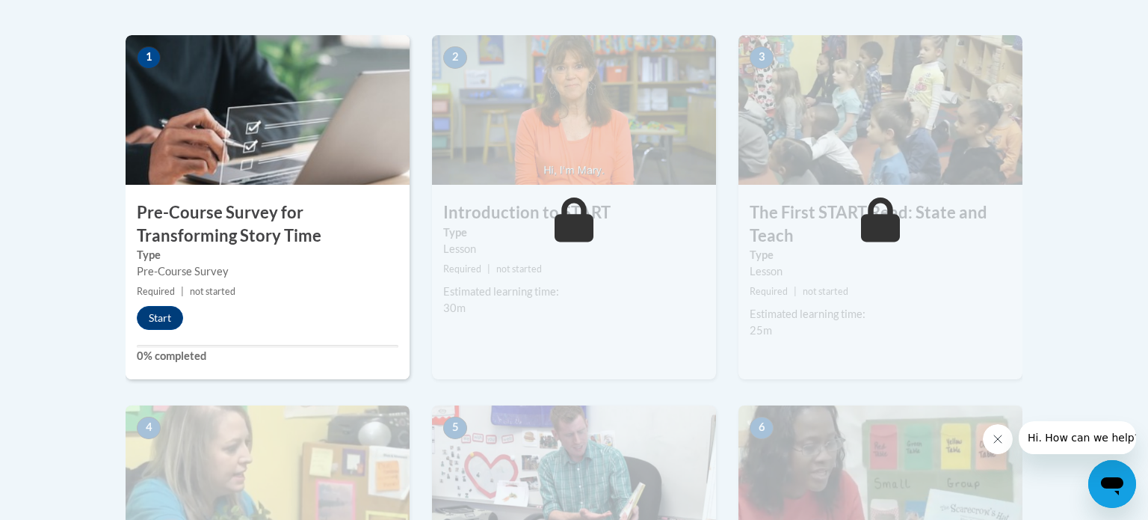
scroll to position [478, 0]
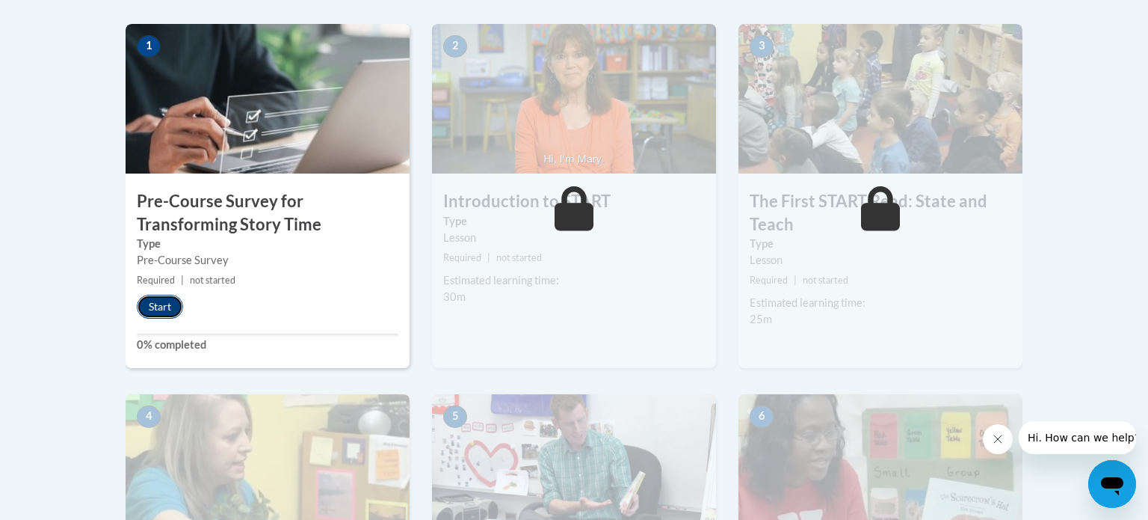
click at [157, 312] on button "Start" at bounding box center [160, 307] width 46 height 24
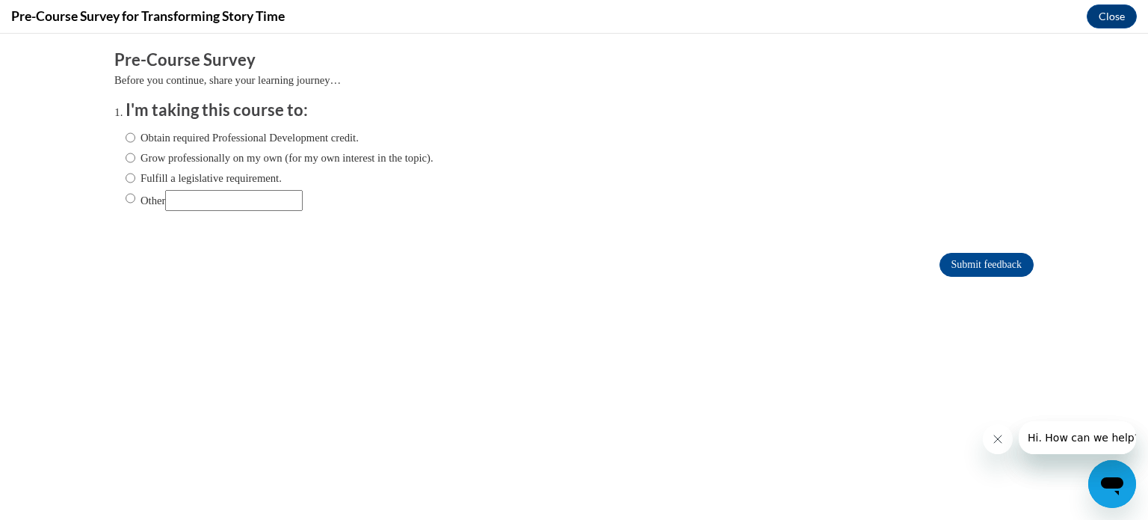
scroll to position [0, 0]
click at [135, 141] on input "Obtain required Professional Development credit." at bounding box center [131, 137] width 10 height 16
radio input "true"
click at [952, 265] on input "Submit feedback" at bounding box center [987, 265] width 94 height 24
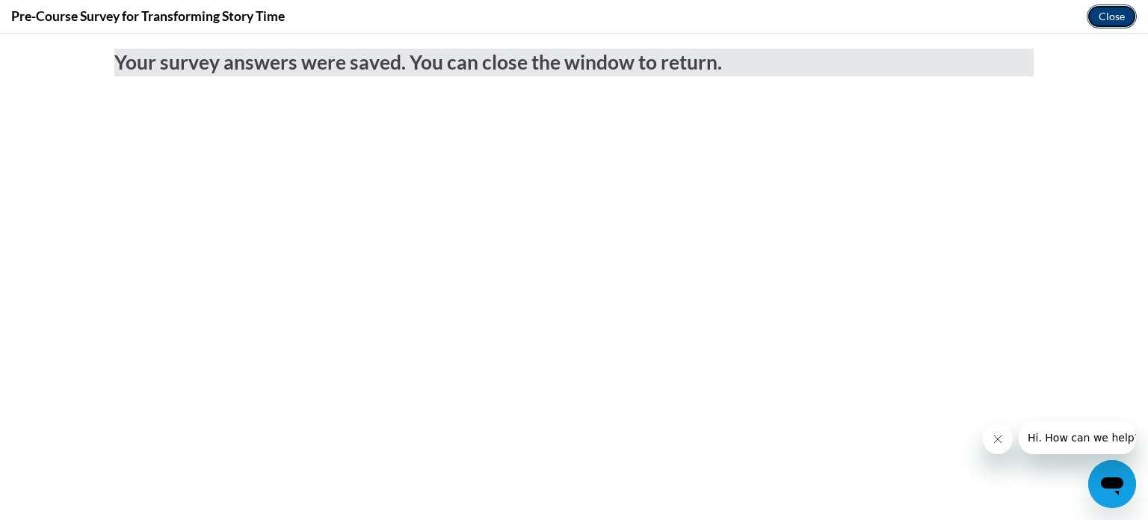
click at [1094, 19] on button "Close" at bounding box center [1112, 16] width 50 height 24
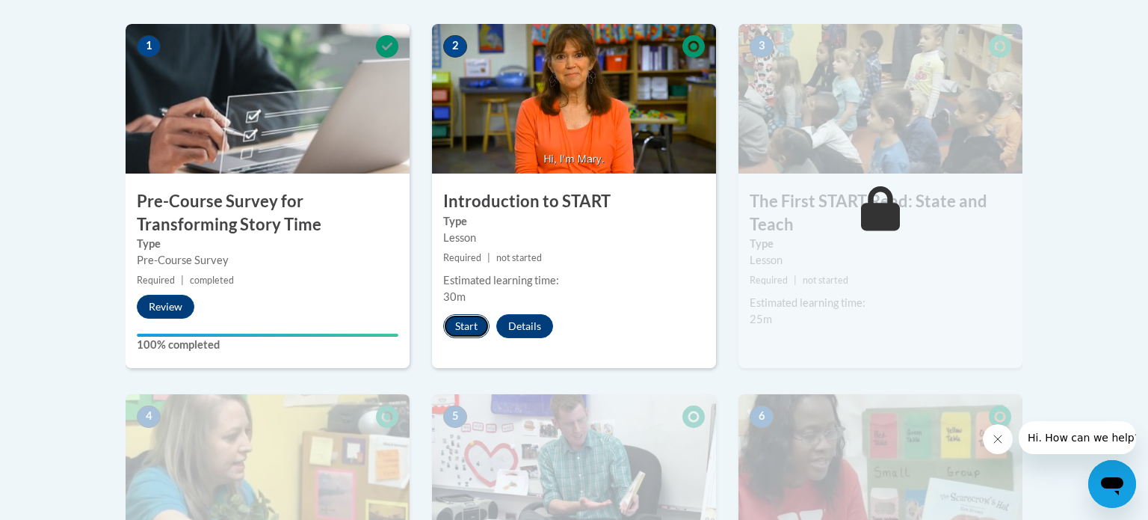
click at [472, 333] on button "Start" at bounding box center [466, 326] width 46 height 24
